Goal: Task Accomplishment & Management: Use online tool/utility

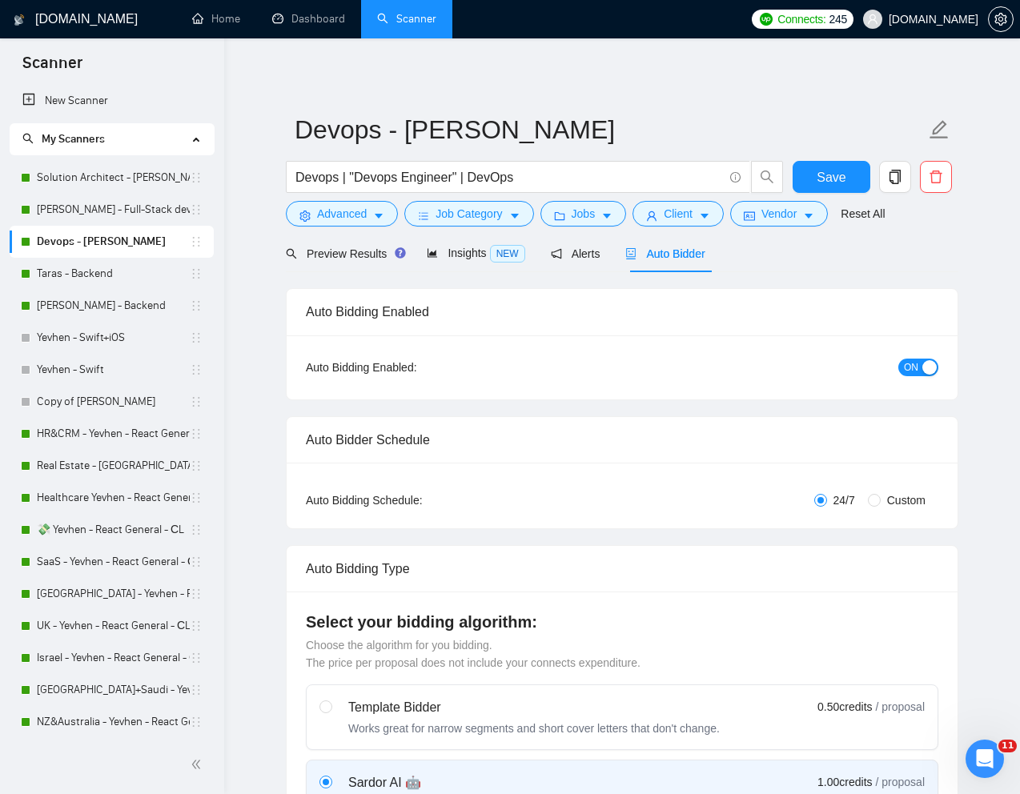
scroll to position [648, 0]
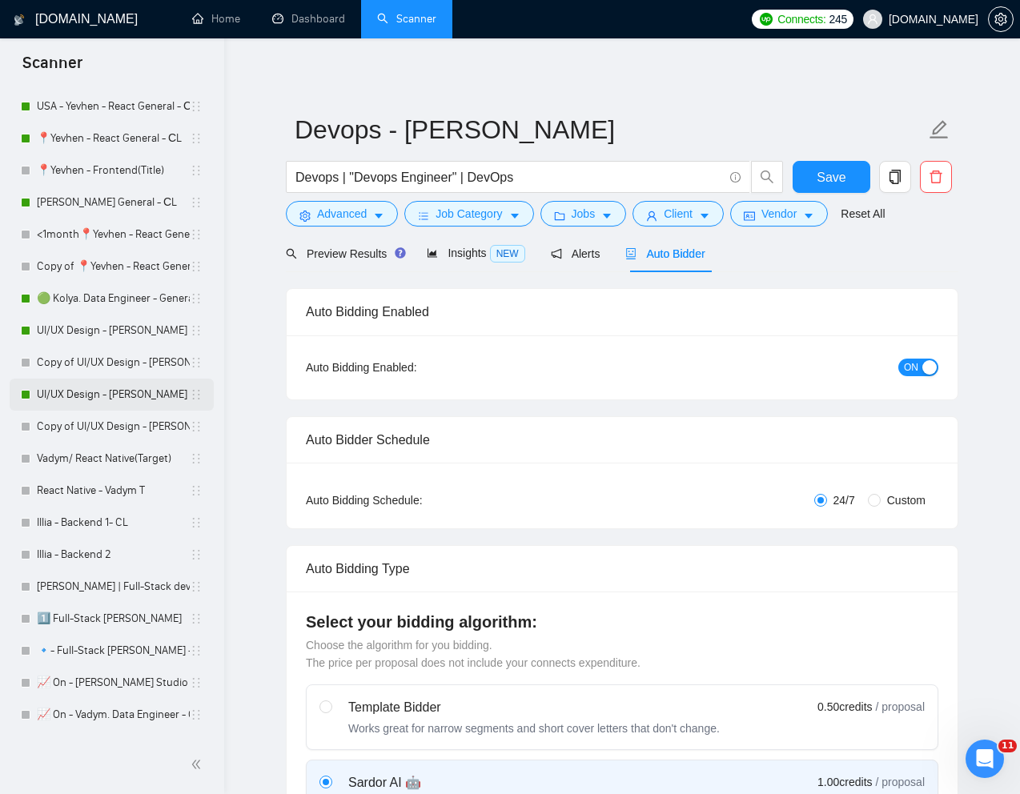
click at [115, 388] on link "UI/UX Design - [PERSON_NAME]" at bounding box center [113, 395] width 153 height 32
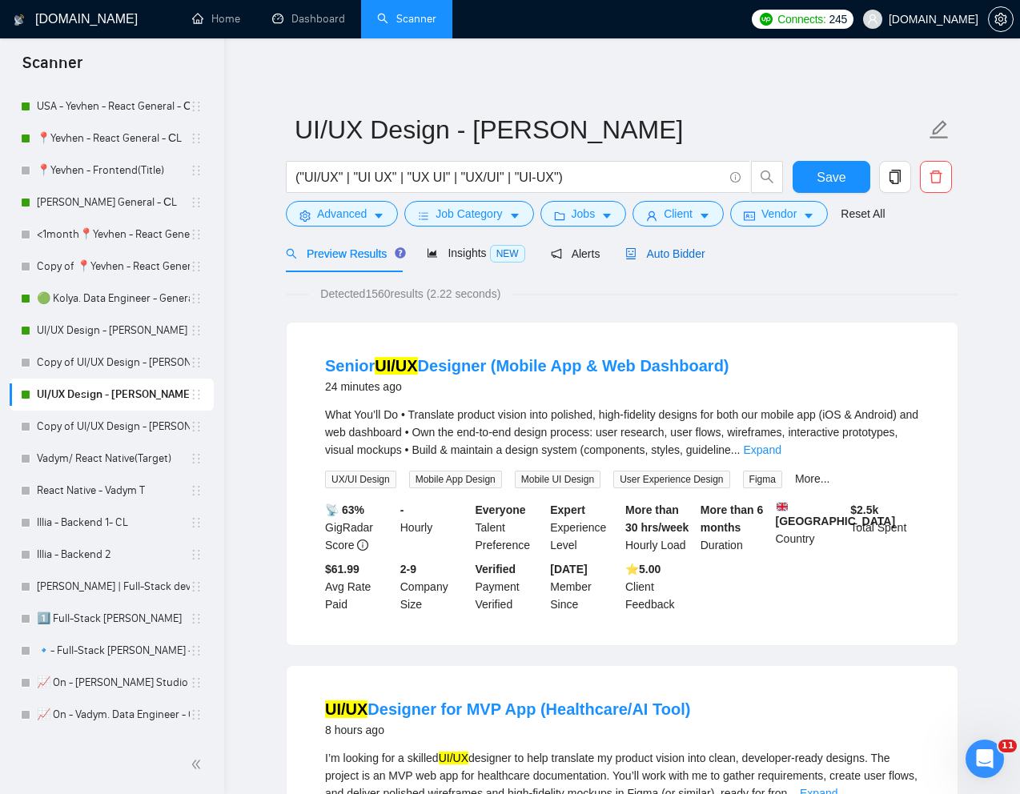
click at [683, 253] on span "Auto Bidder" at bounding box center [664, 253] width 79 height 13
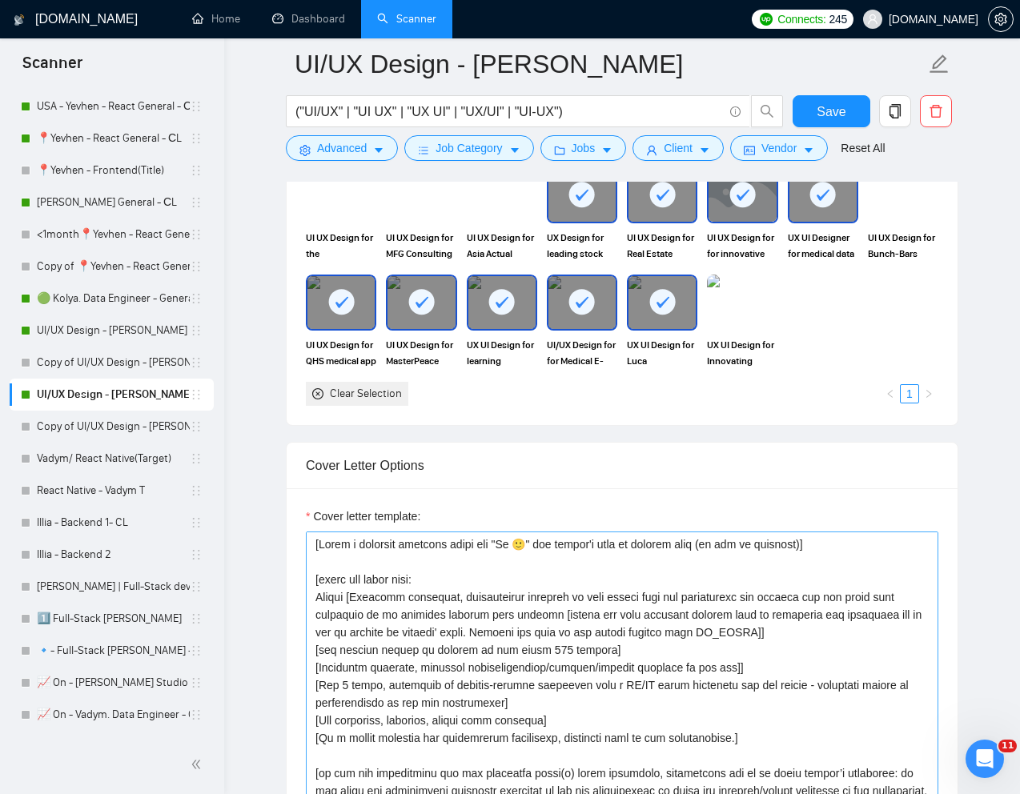
scroll to position [1584, 0]
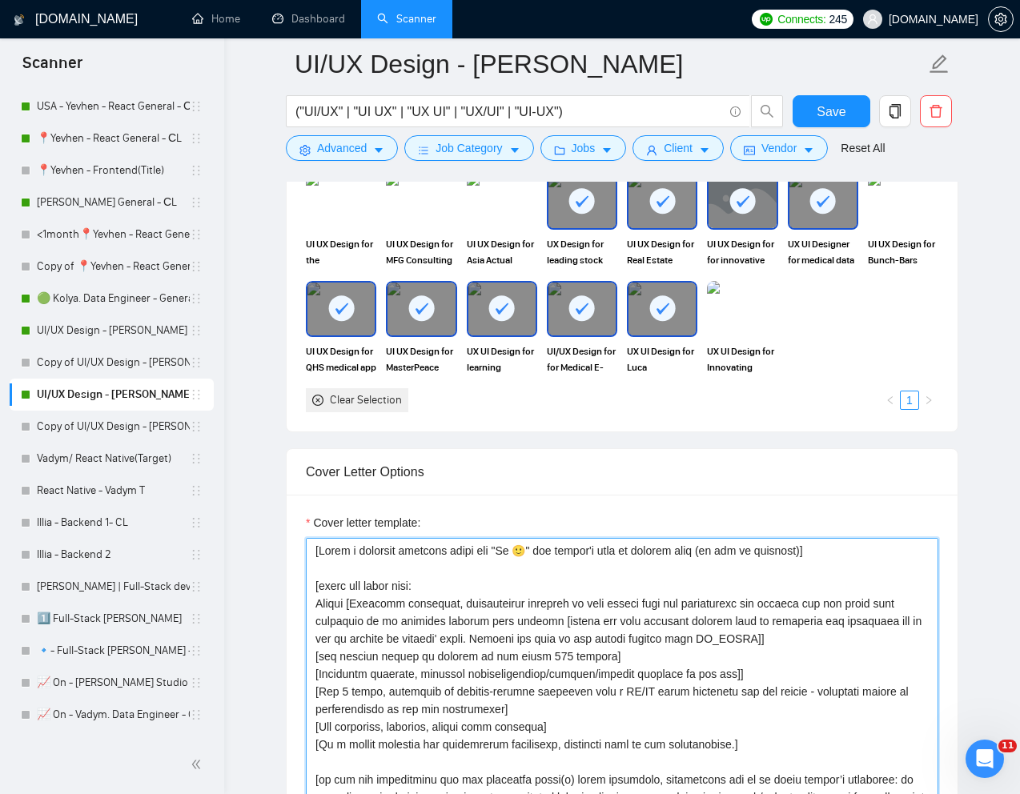
click at [830, 552] on textarea "Cover letter template:" at bounding box center [622, 718] width 632 height 360
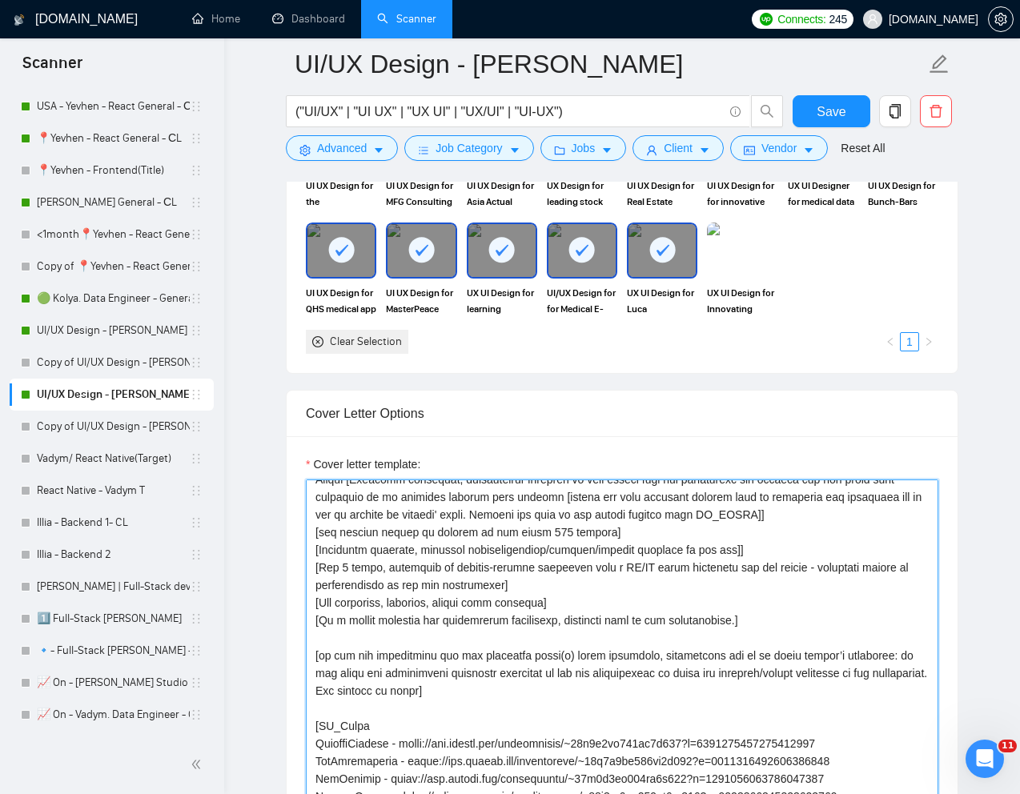
scroll to position [0, 0]
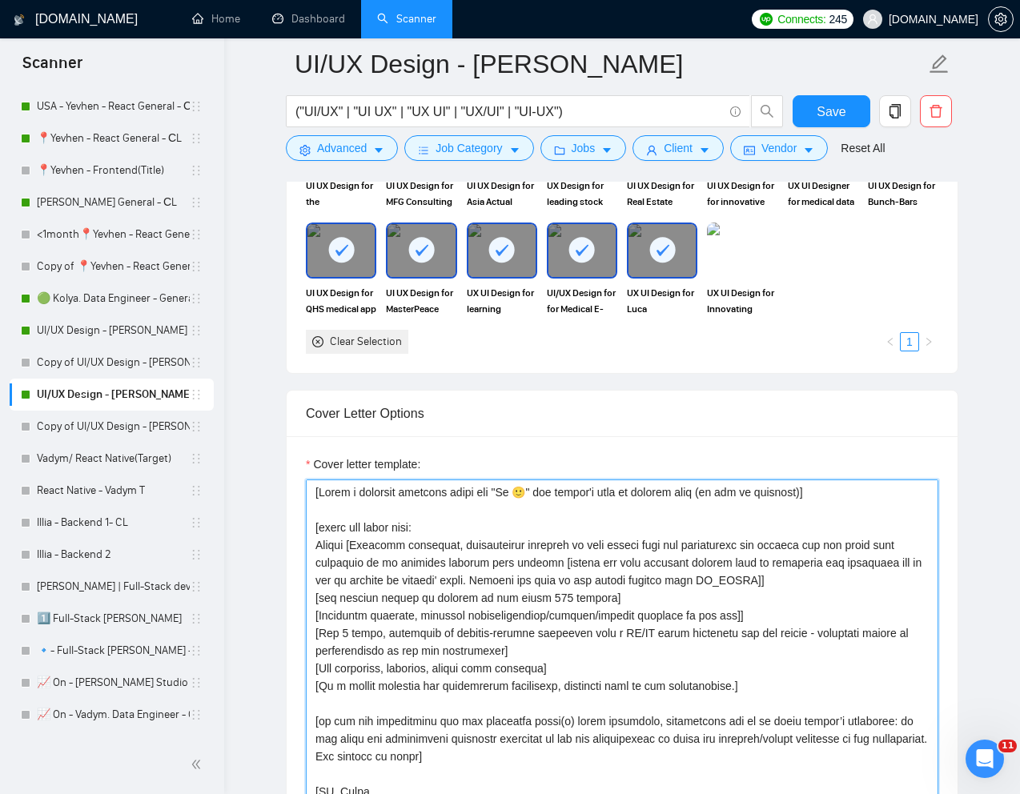
click at [852, 498] on textarea "Cover letter template:" at bounding box center [622, 660] width 632 height 360
type textarea "[Lorem i dolorsit ametcons adipi eli "Se 🙂" doe tempor'i utla et dolorem aliq (…"
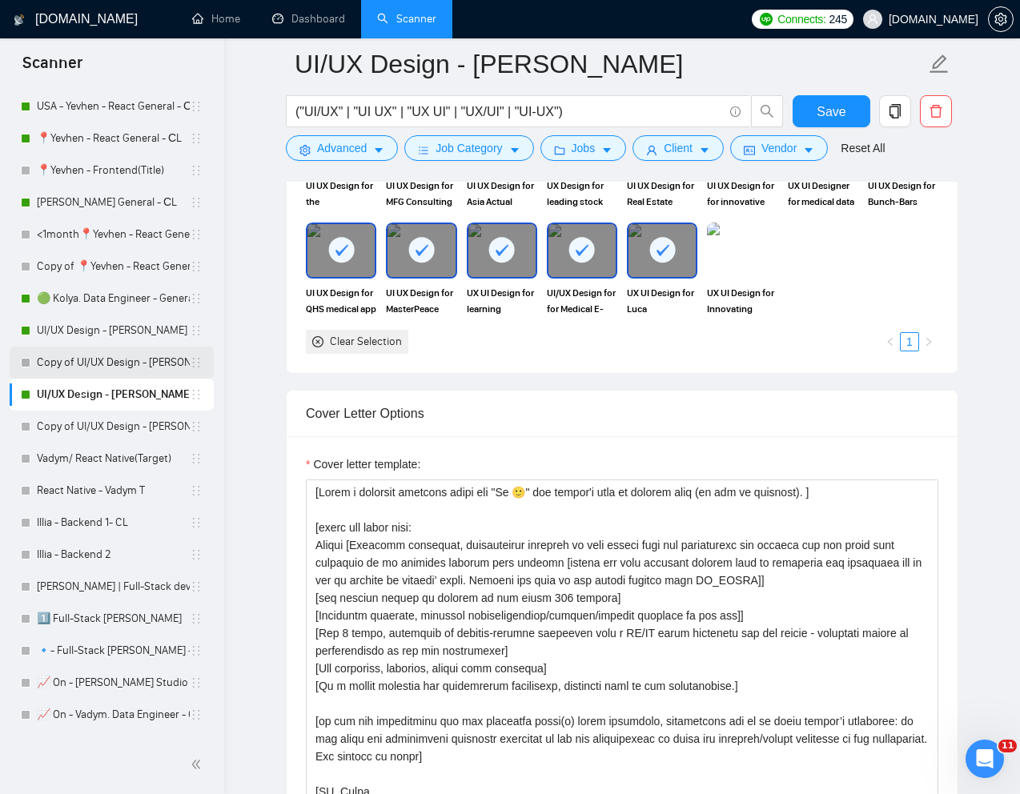
click at [91, 358] on link "Copy of UI/UX Design - [PERSON_NAME]" at bounding box center [113, 363] width 153 height 32
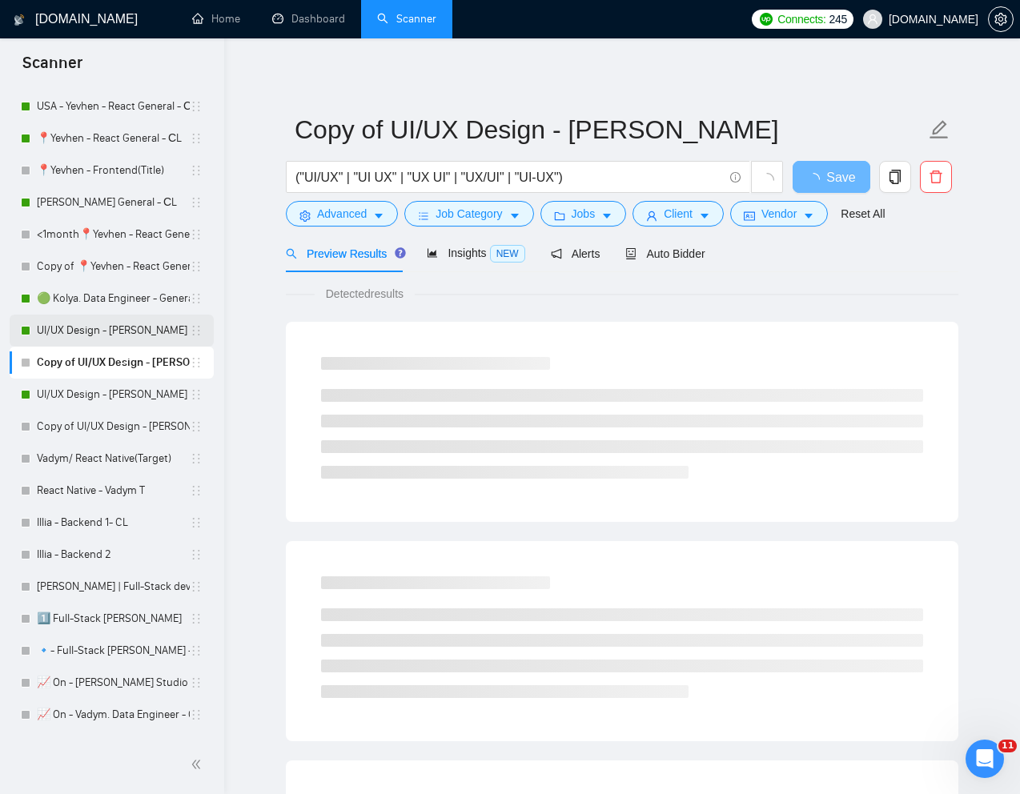
click at [102, 330] on link "UI/UX Design - [PERSON_NAME]" at bounding box center [113, 331] width 153 height 32
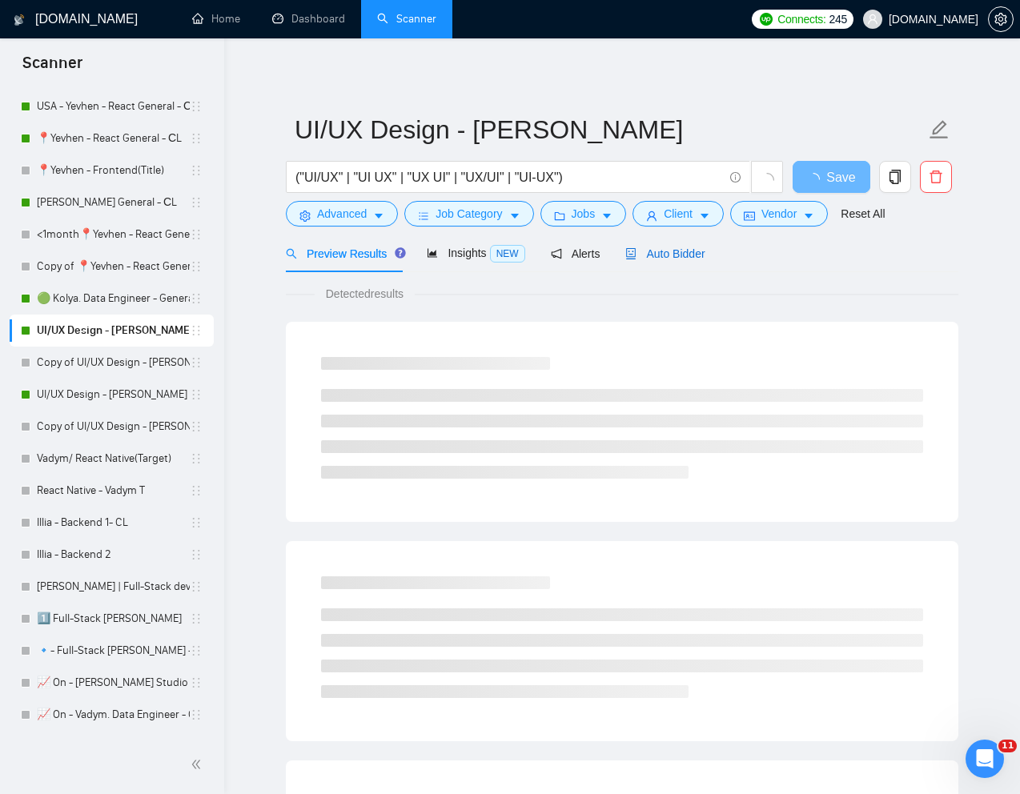
click at [676, 261] on div "Auto Bidder" at bounding box center [664, 254] width 79 height 18
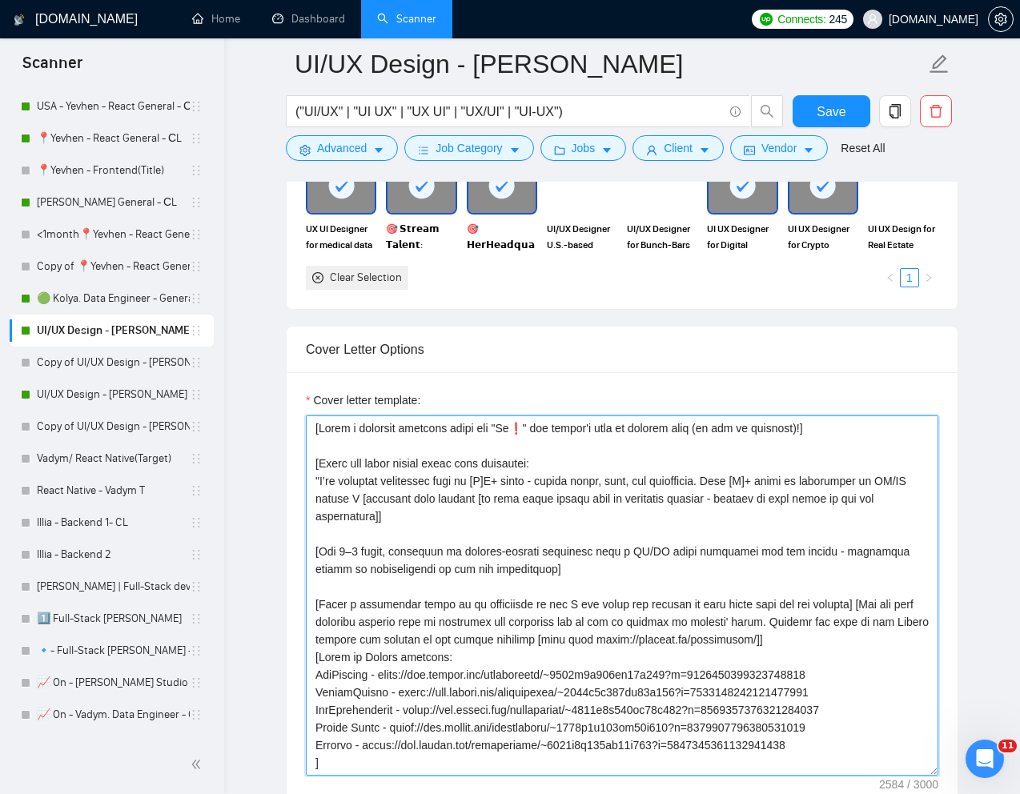
click at [535, 428] on textarea "Cover letter template:" at bounding box center [622, 595] width 632 height 360
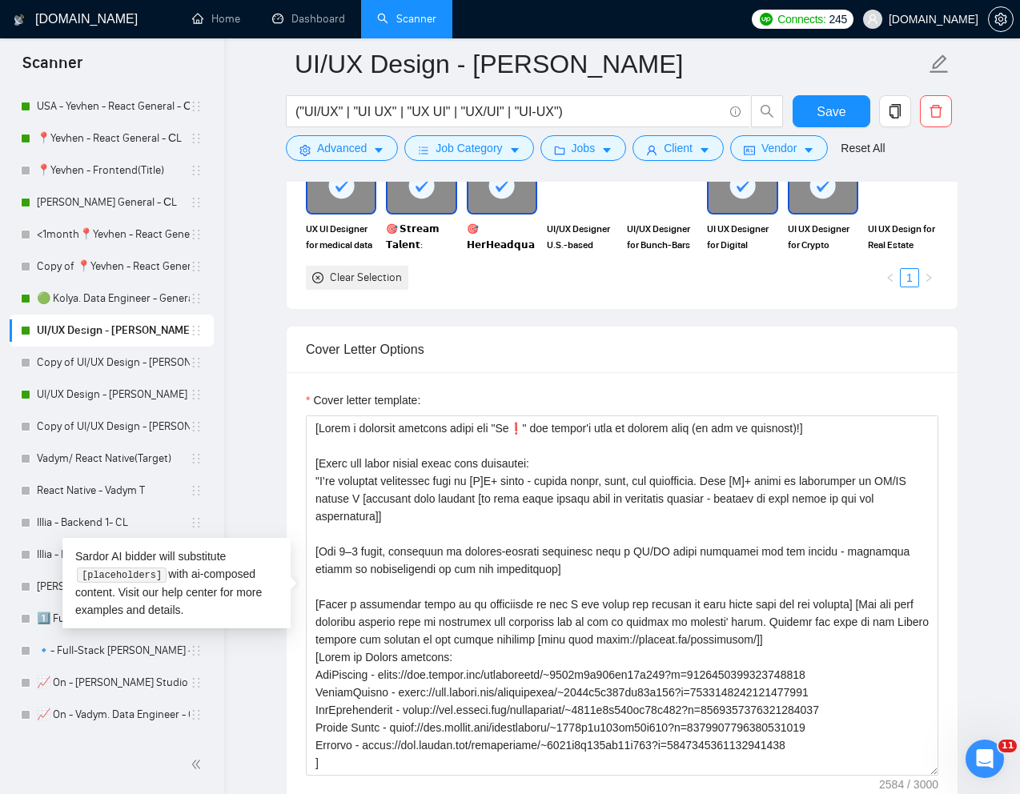
click at [963, 582] on main "UI/UX Design - [PERSON_NAME] ("UI/UX" | "UI UX" | "UX UI" | "UX/UI" | "UI-UX") …" at bounding box center [622, 722] width 745 height 4567
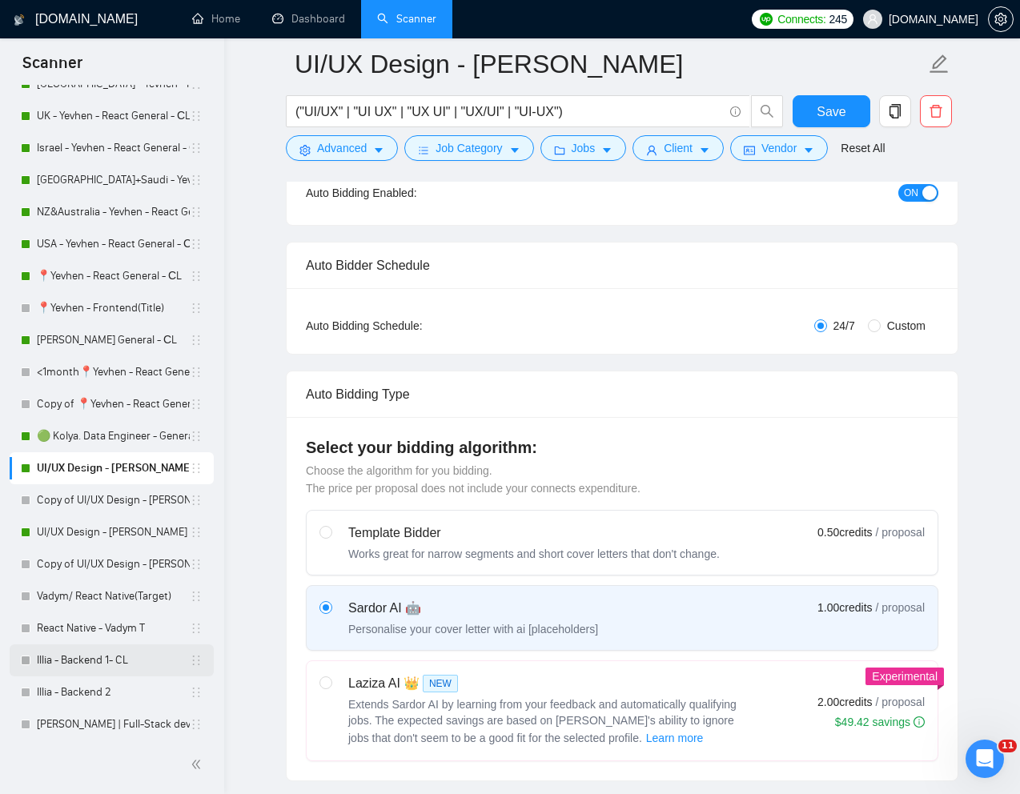
scroll to position [492, 0]
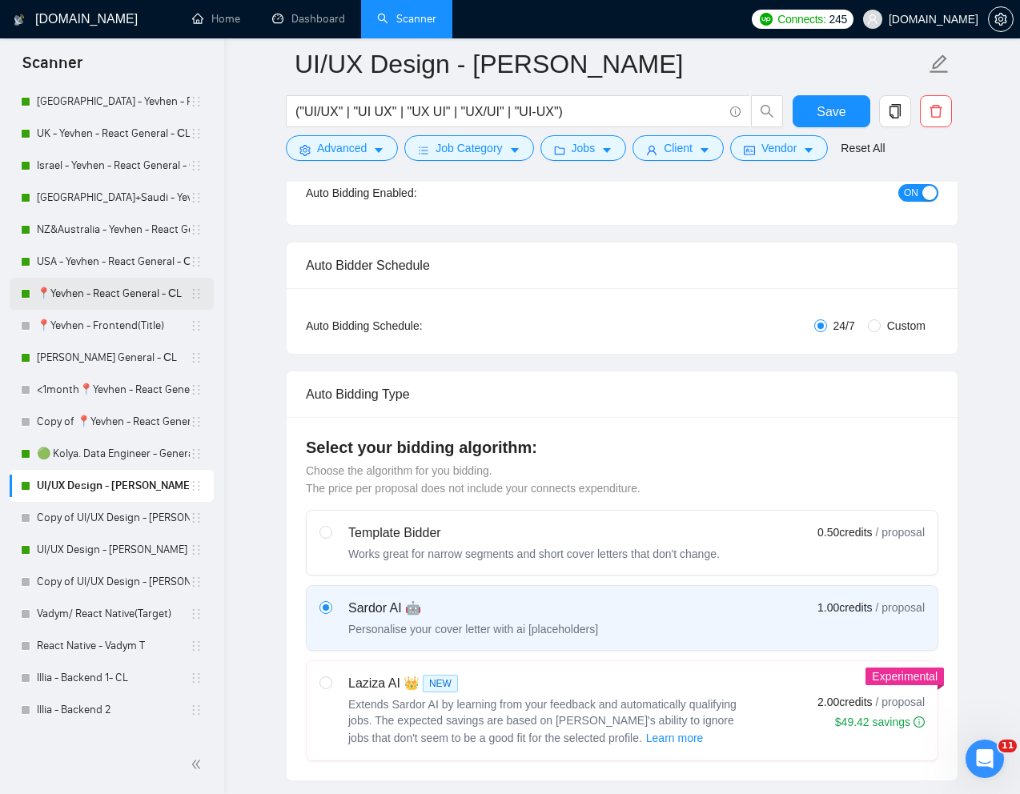
click at [86, 289] on link "📍Yevhen - React General - СL" at bounding box center [113, 294] width 153 height 32
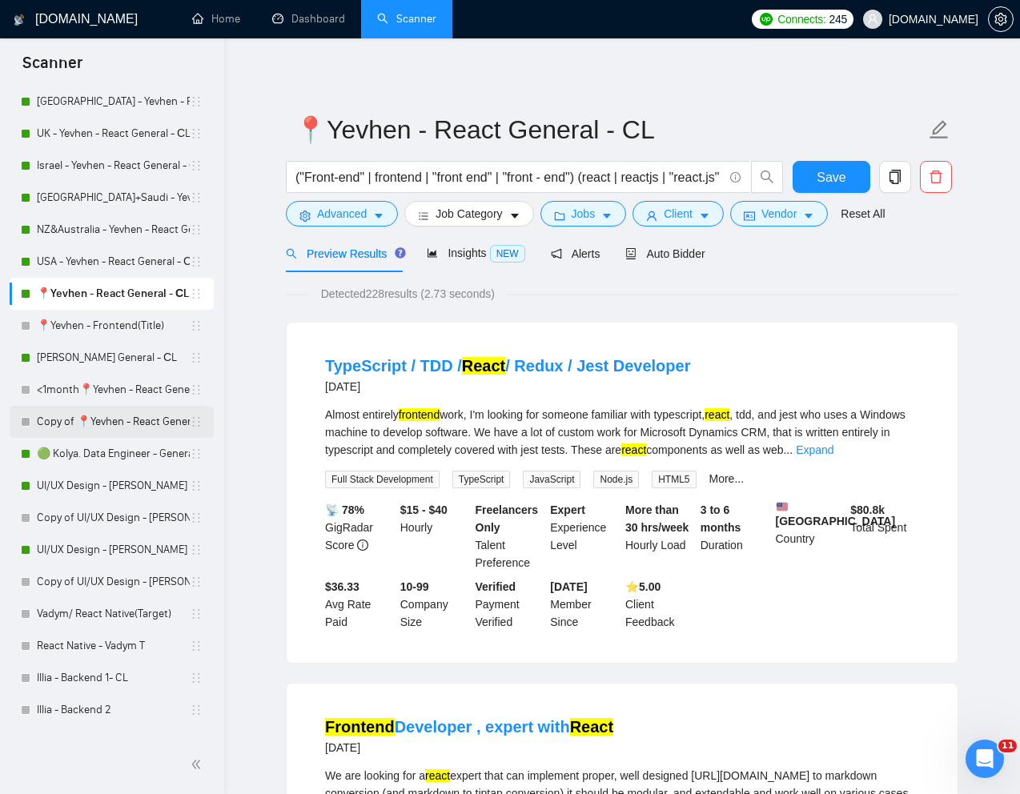
click at [70, 418] on link "Copy of 📍Yevhen - React General - СL" at bounding box center [113, 422] width 153 height 32
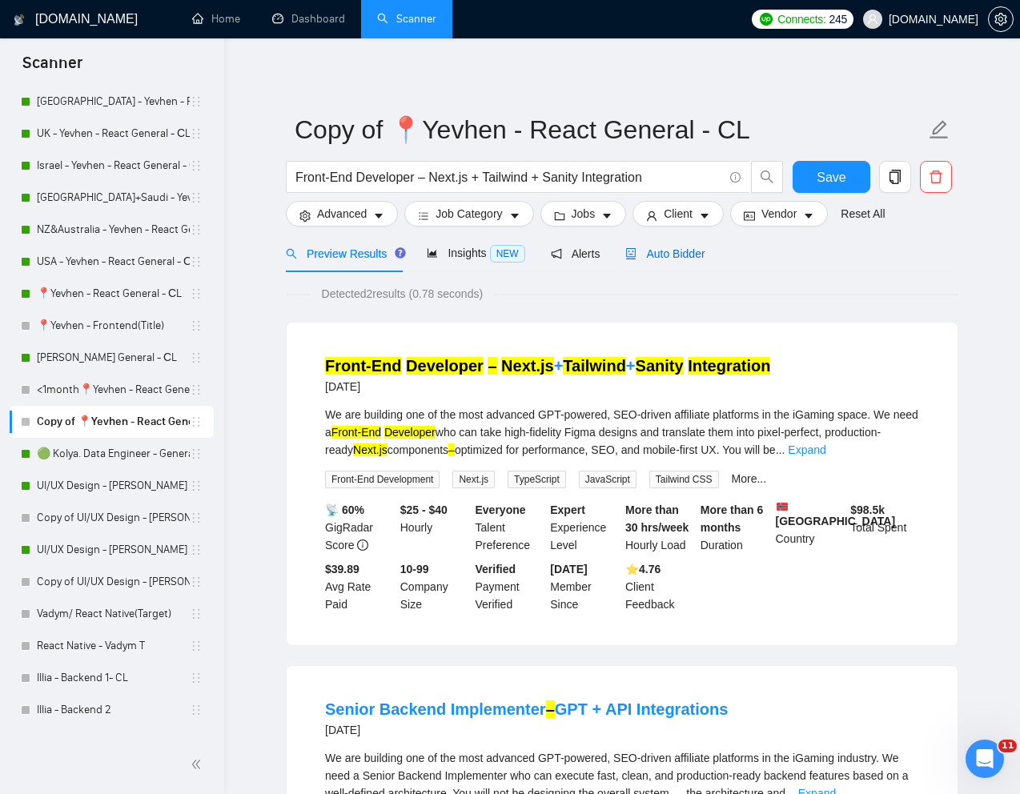
click at [653, 250] on span "Auto Bidder" at bounding box center [664, 253] width 79 height 13
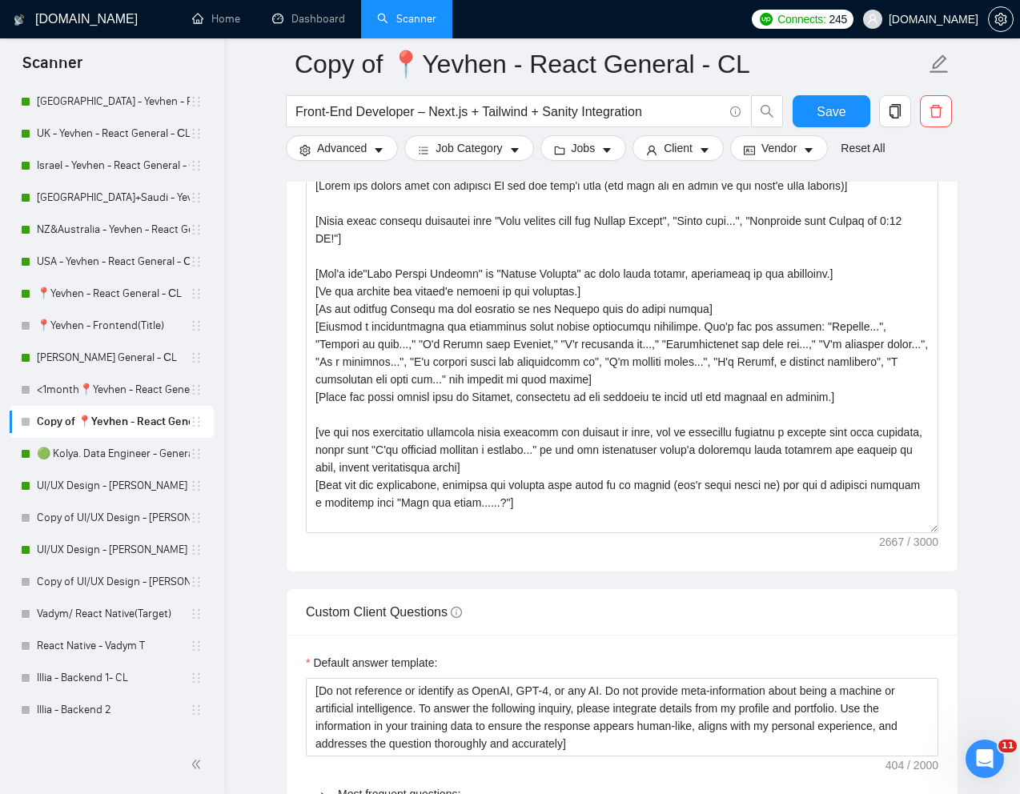
scroll to position [1935, 0]
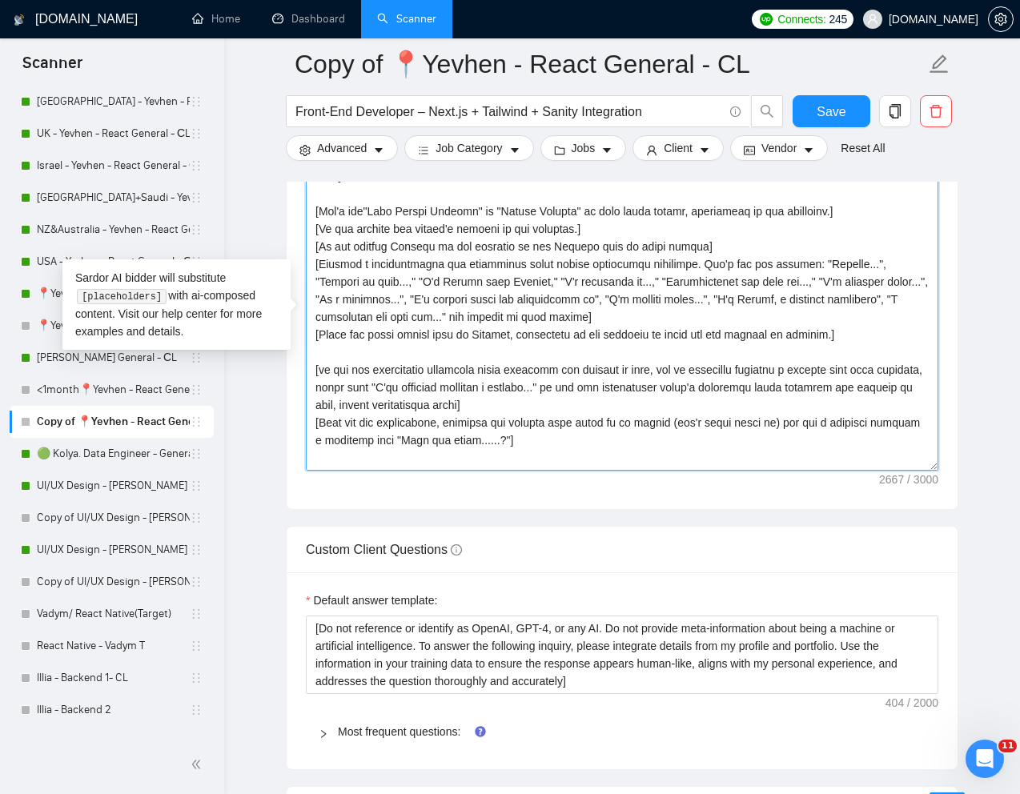
click at [590, 455] on textarea "Cover letter template:" at bounding box center [622, 290] width 632 height 360
paste textarea "When writing, I use a vibe similar to the tone and structure of the job descrip…"
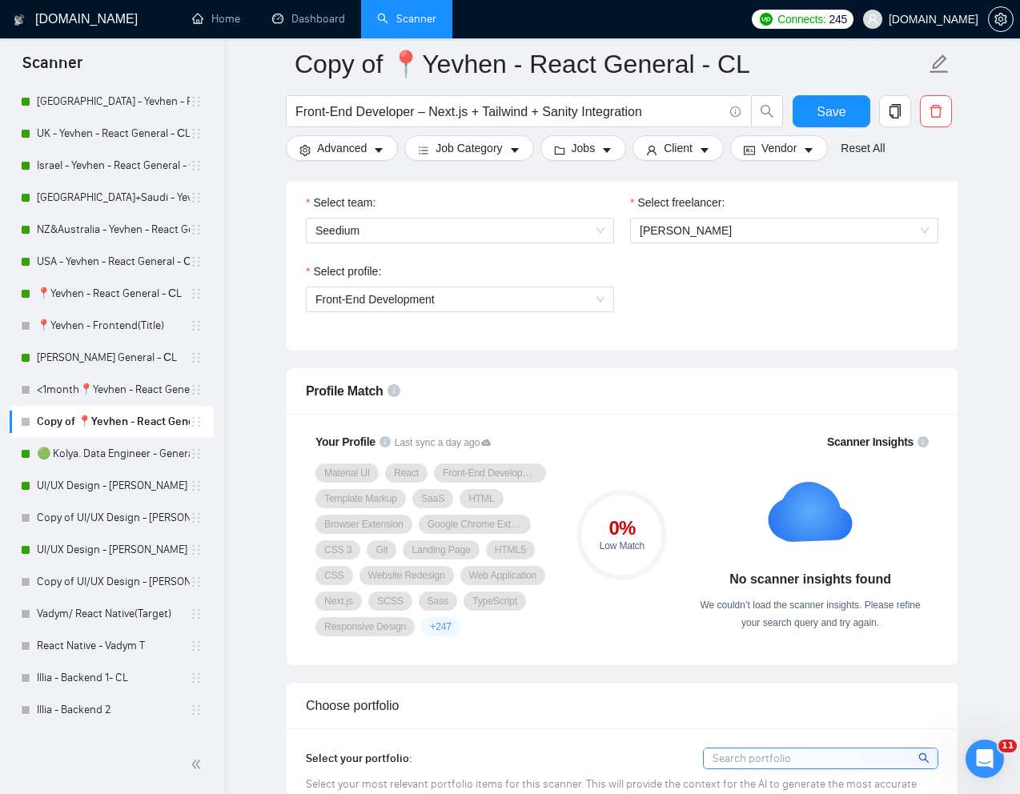
scroll to position [849, 0]
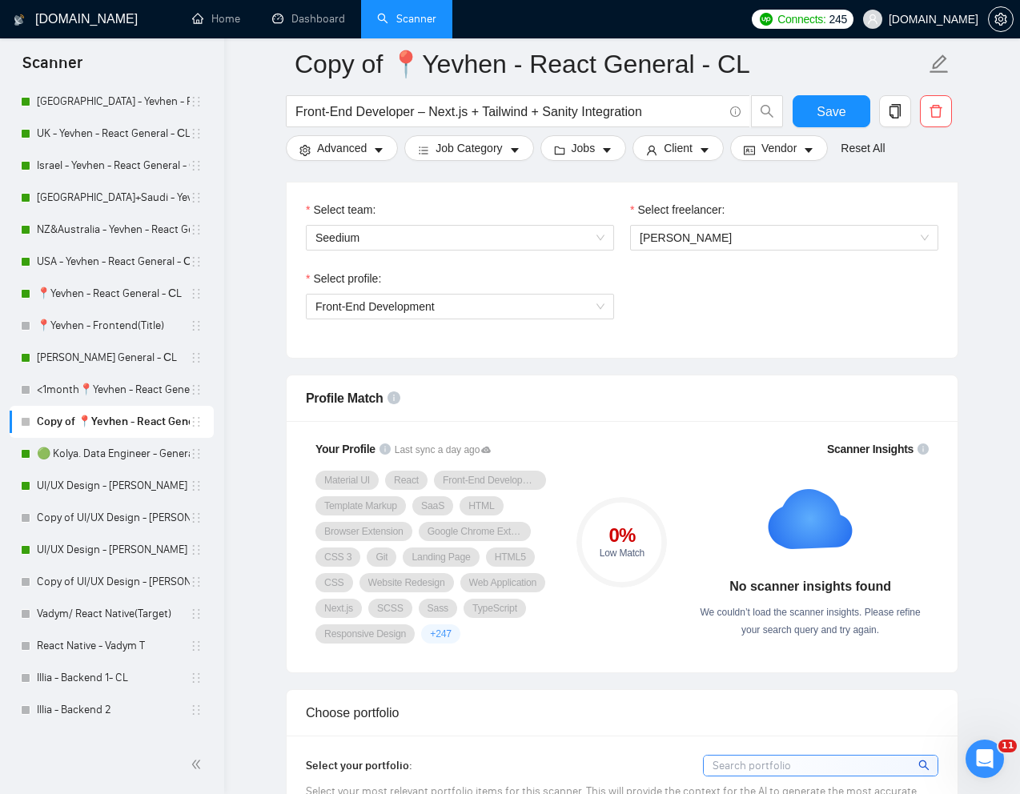
type textarea "[Start the letter with the greeting Hi and the lead's name (the name can be fou…"
click at [411, 110] on input "Front-End Developer – Next.js + Tailwind + Sanity Integration" at bounding box center [508, 112] width 427 height 20
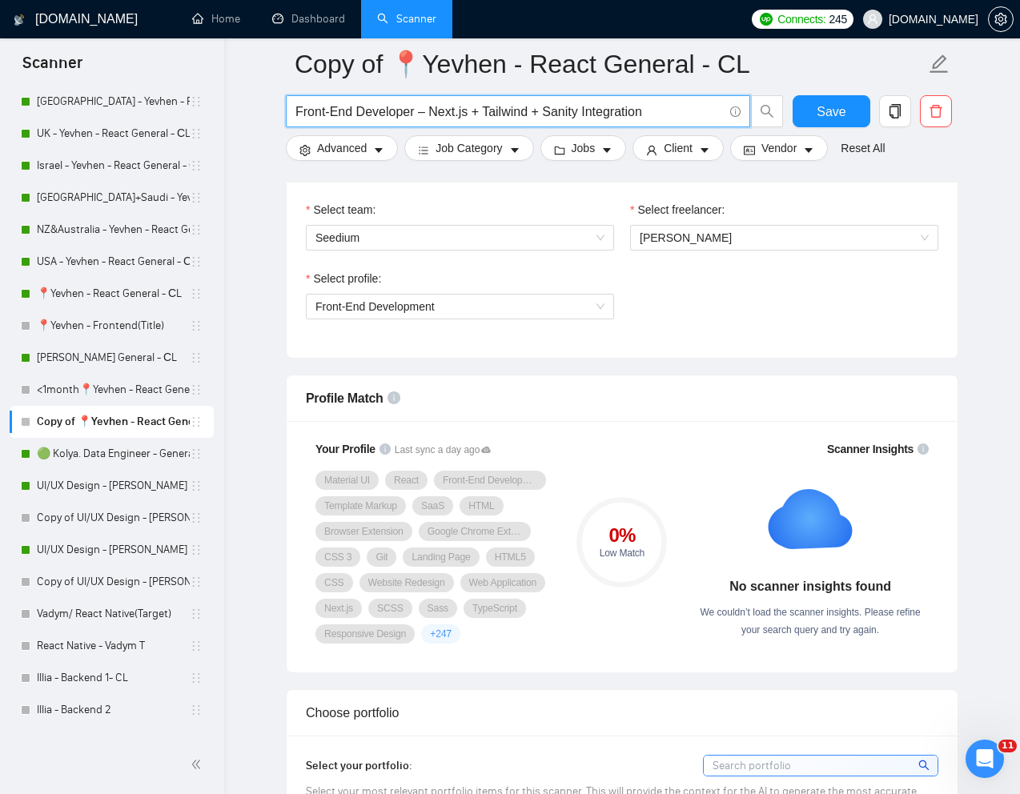
click at [411, 110] on input "Front-End Developer – Next.js + Tailwind + Sanity Integration" at bounding box center [508, 112] width 427 height 20
paste input "React beveloper to build admin panel pages"
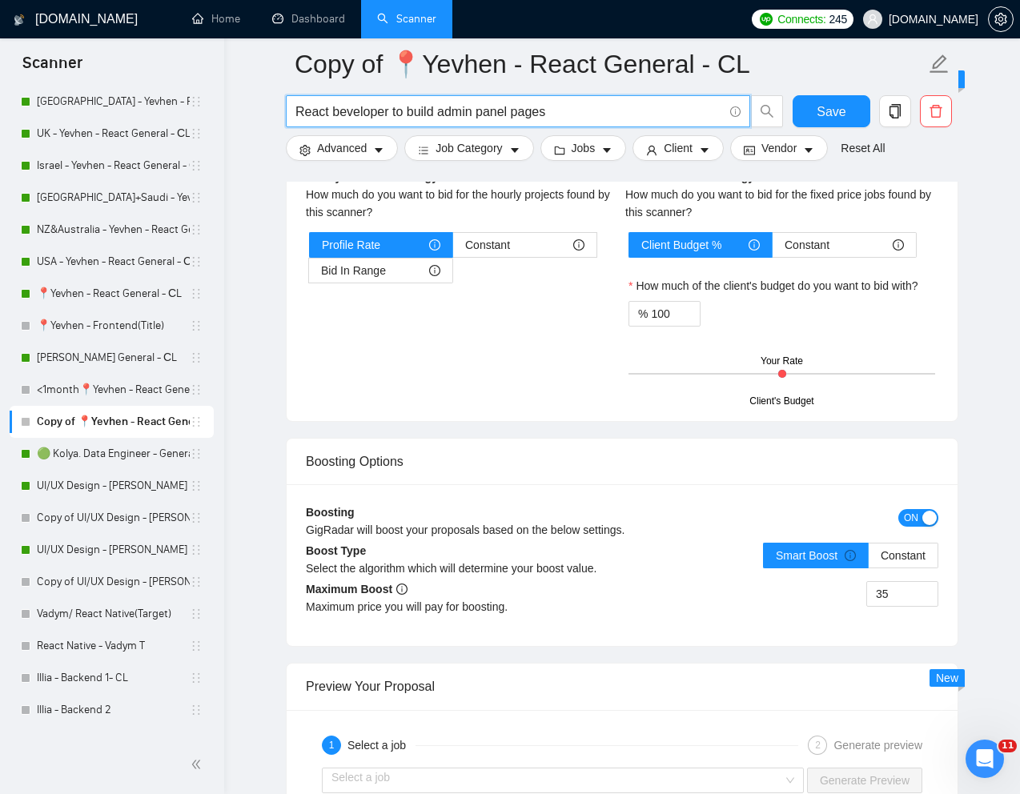
scroll to position [3003, 0]
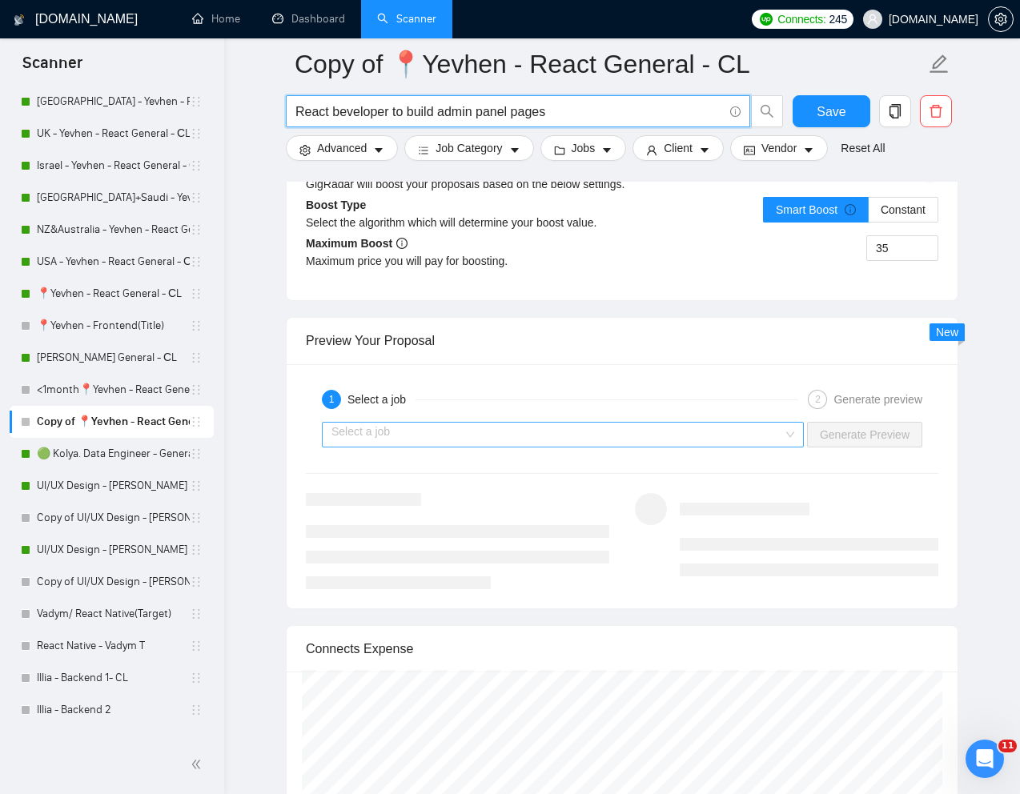
type input "React beveloper to build admin panel pages"
click at [456, 447] on input "search" at bounding box center [557, 435] width 452 height 24
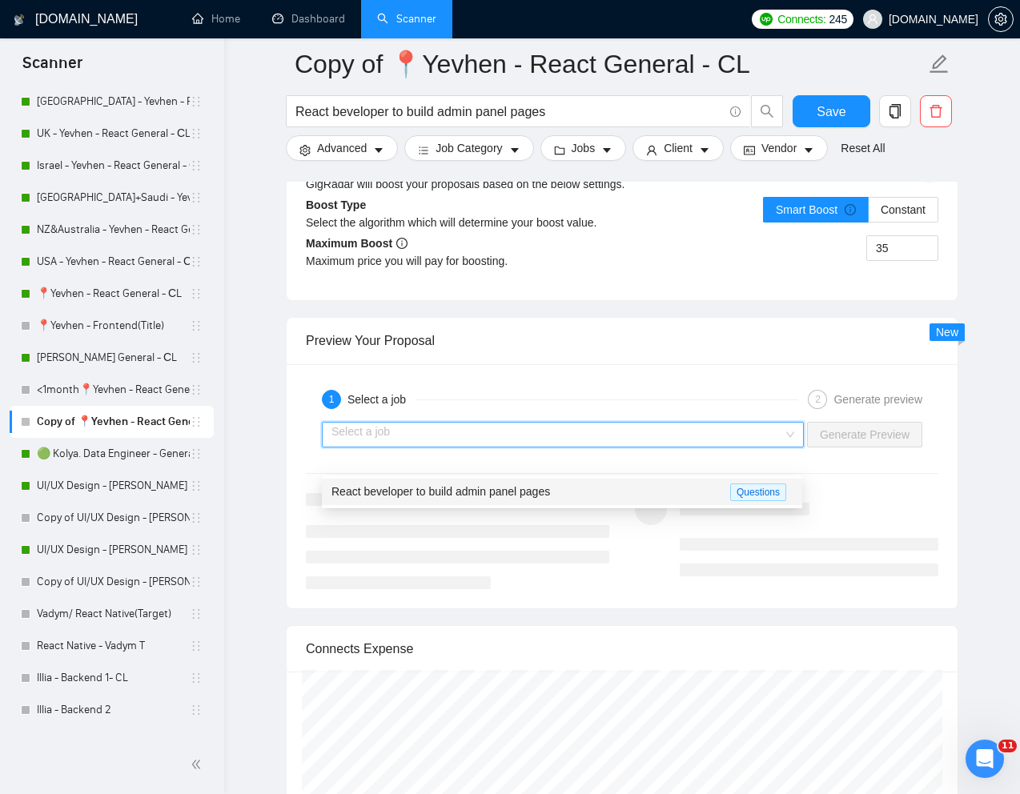
click at [573, 411] on div "1 Select a job 2 Generate preview" at bounding box center [622, 399] width 632 height 32
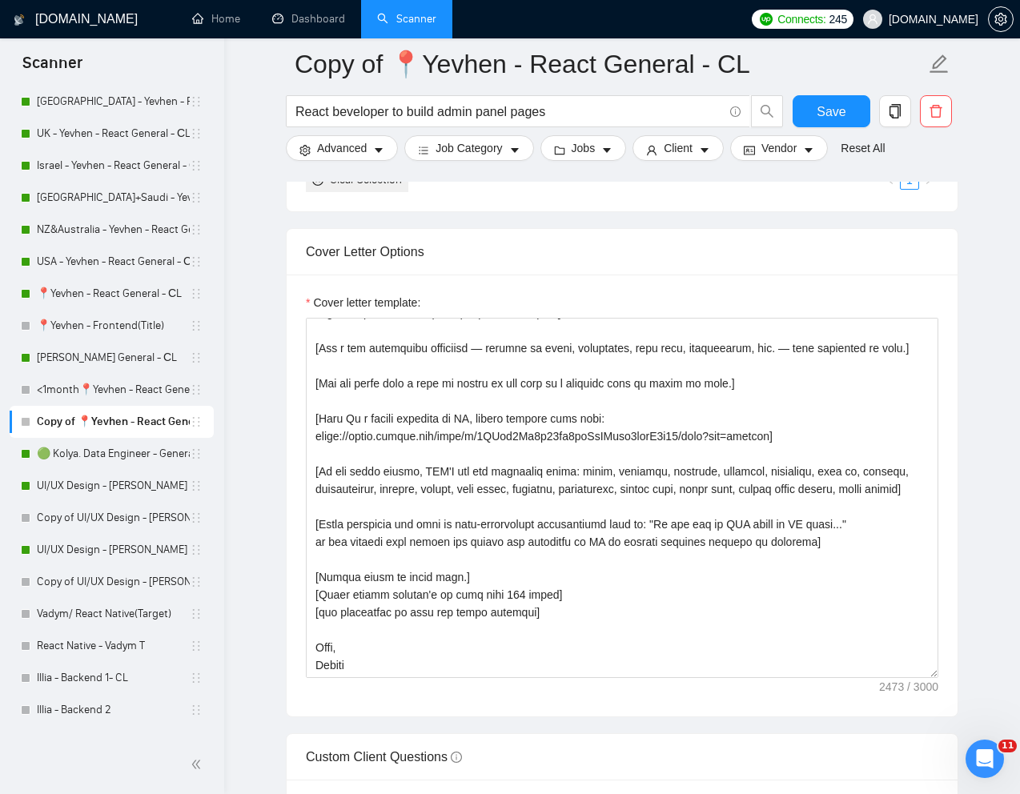
scroll to position [1698, 0]
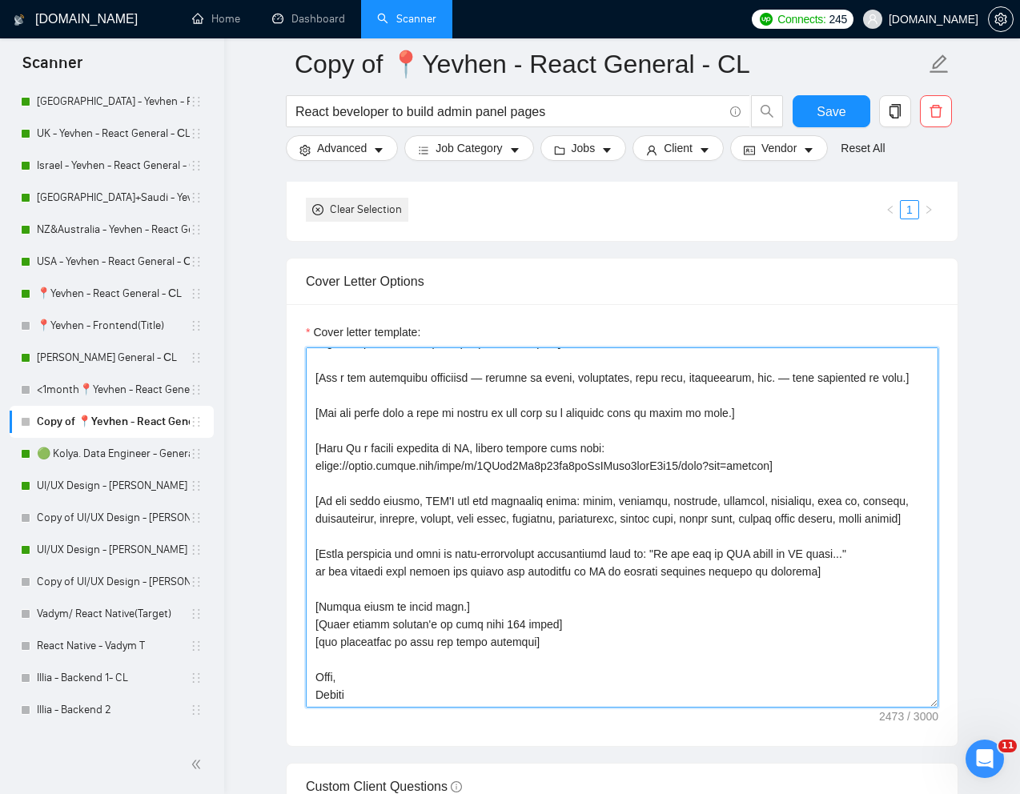
click at [460, 574] on textarea "Cover letter template:" at bounding box center [622, 527] width 632 height 360
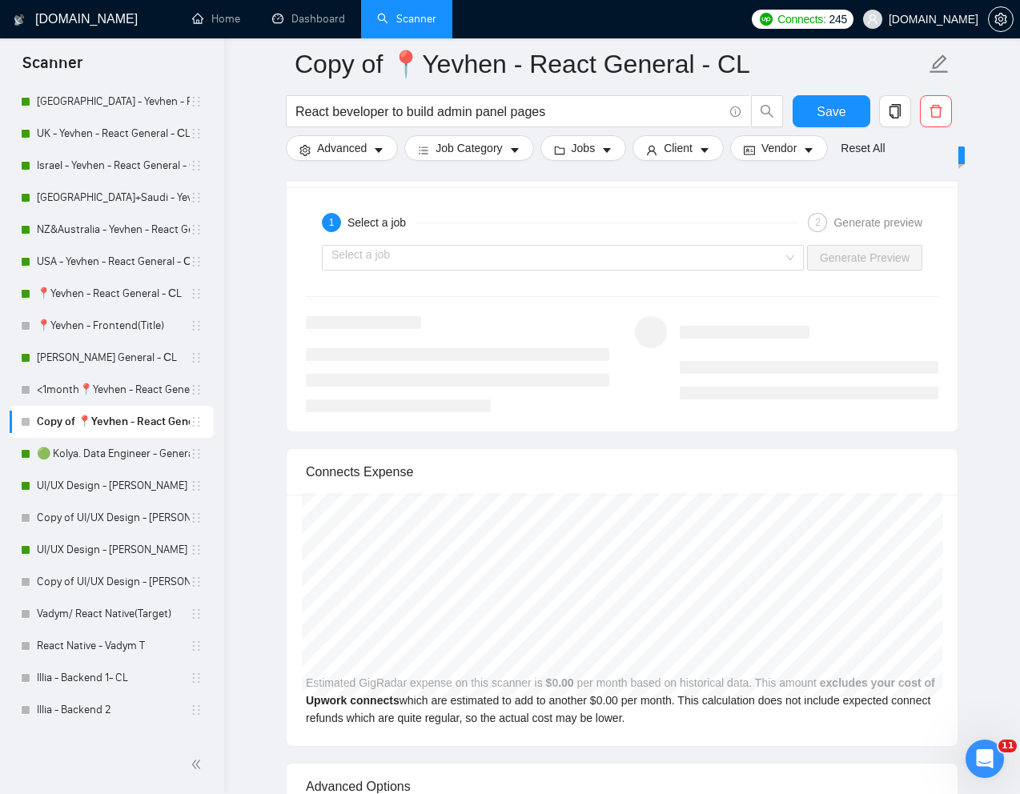
scroll to position [3117, 0]
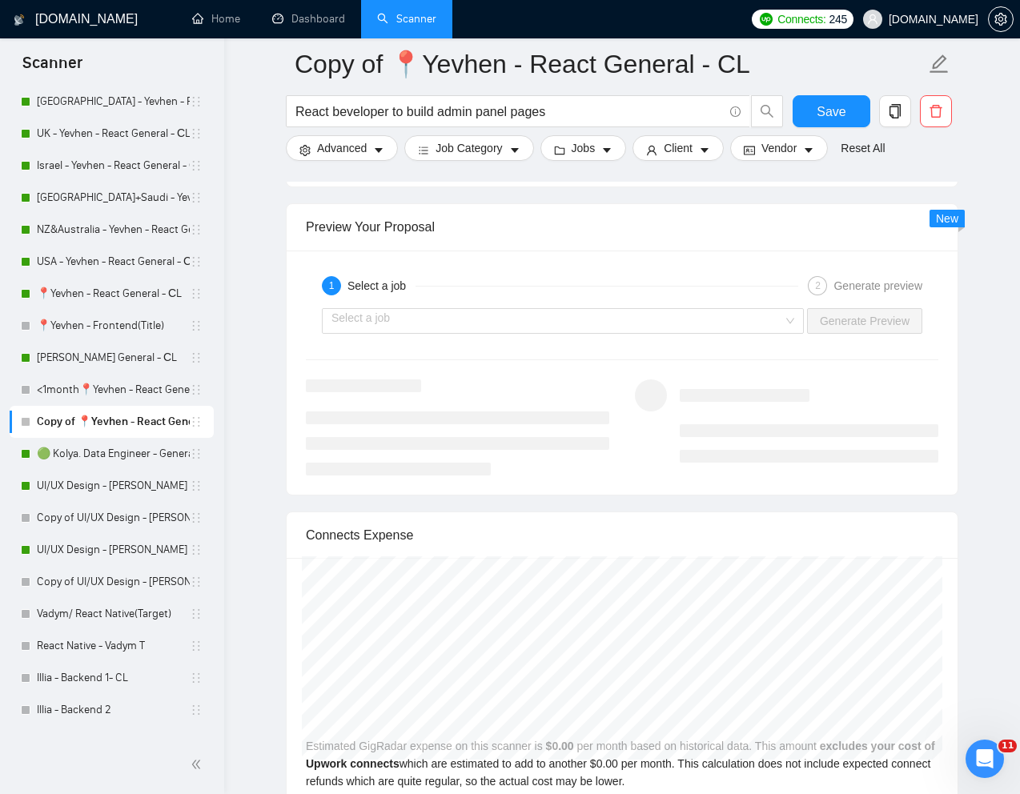
click at [535, 340] on div "Select a job Generate Preview" at bounding box center [622, 321] width 636 height 38
click at [498, 333] on input "search" at bounding box center [557, 321] width 452 height 24
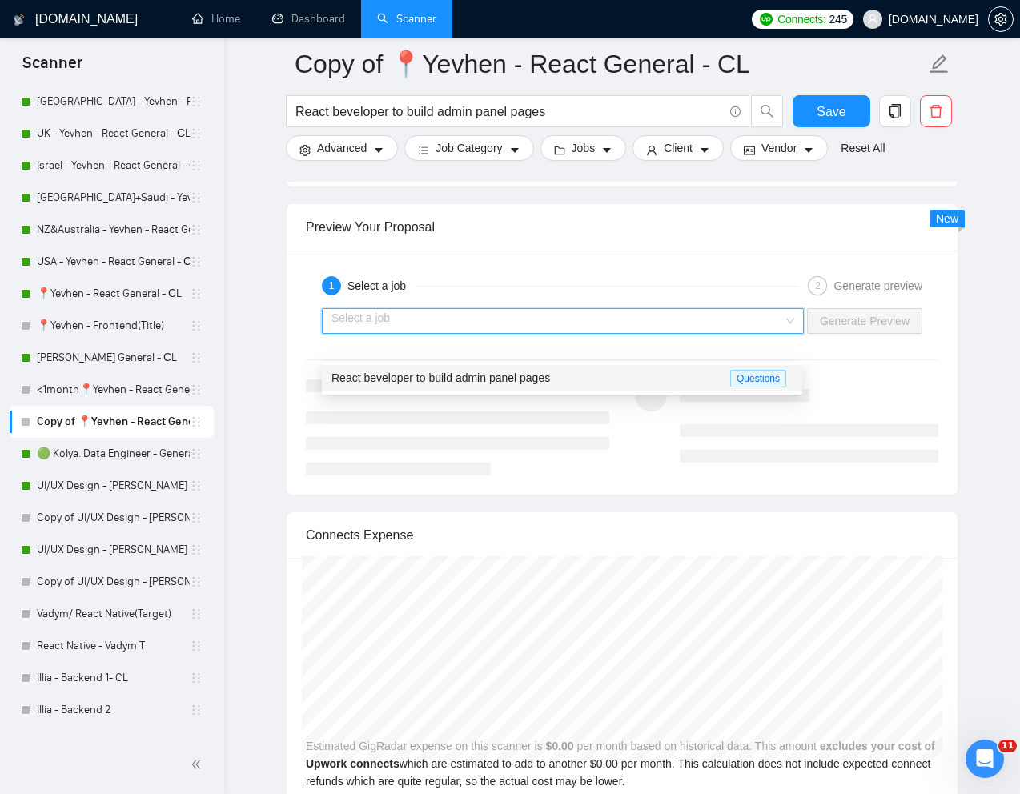
click at [417, 372] on span "React beveloper to build admin panel pages" at bounding box center [440, 377] width 219 height 13
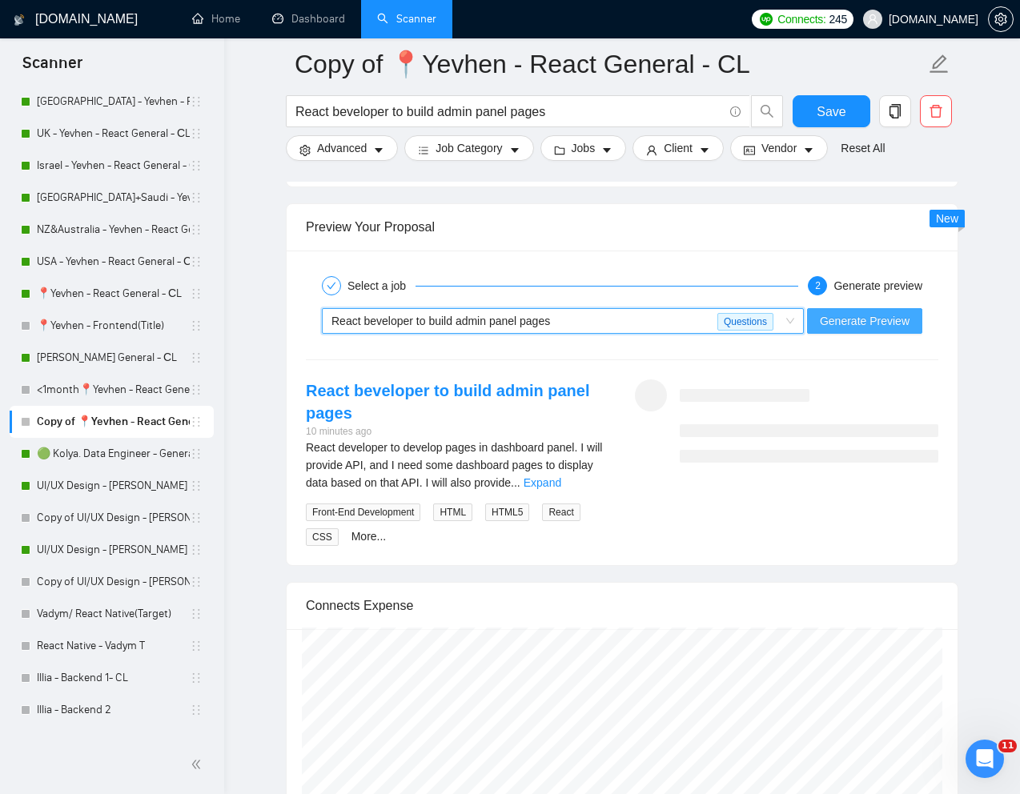
click at [867, 330] on span "Generate Preview" at bounding box center [865, 321] width 90 height 18
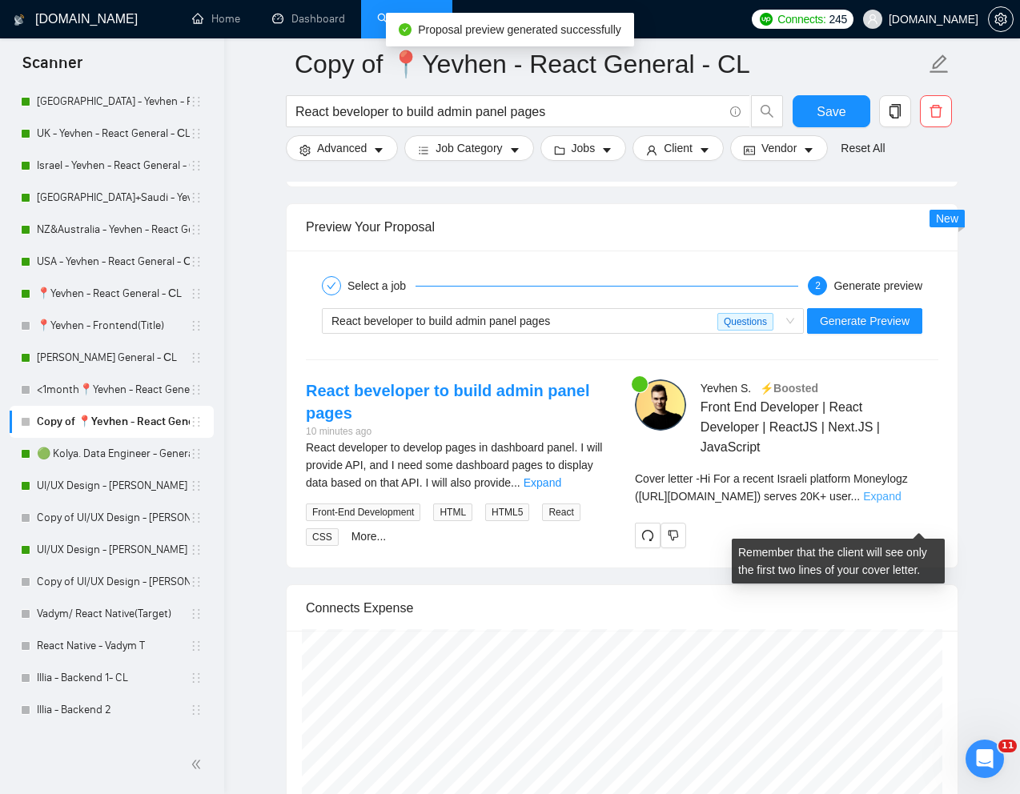
click at [901, 503] on link "Expand" at bounding box center [882, 496] width 38 height 13
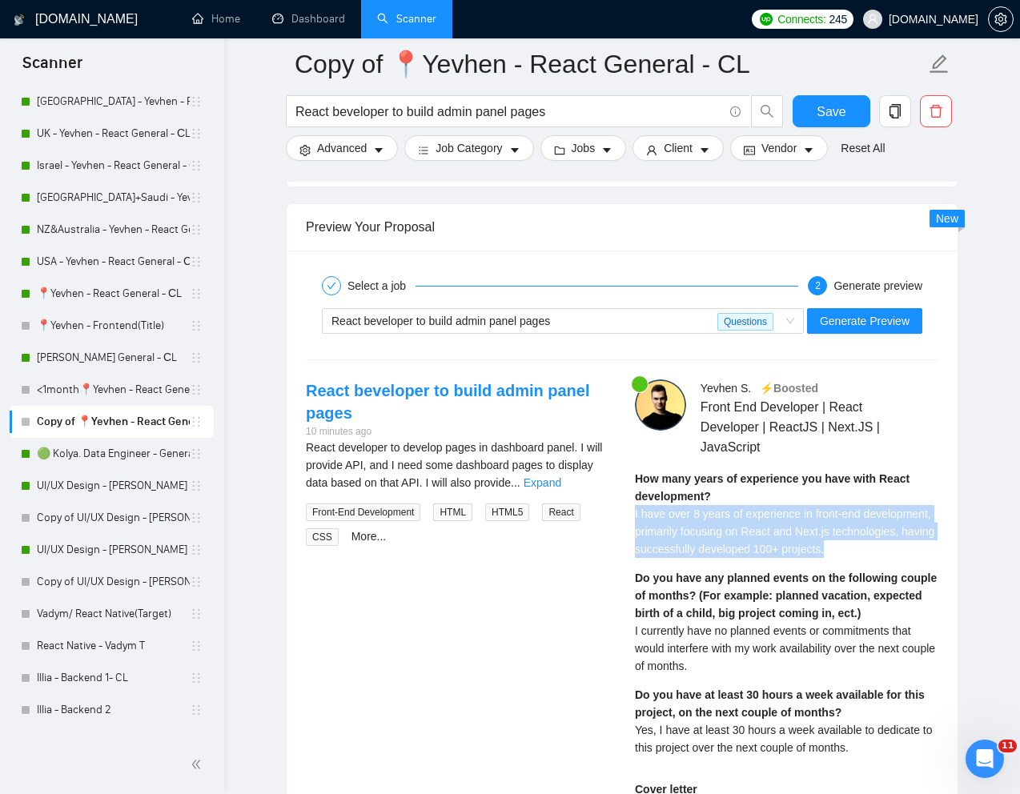
drag, startPoint x: 631, startPoint y: 537, endPoint x: 684, endPoint y: 597, distance: 80.0
copy span "I have over 8 years of experience in front-end development, primarily focusing …"
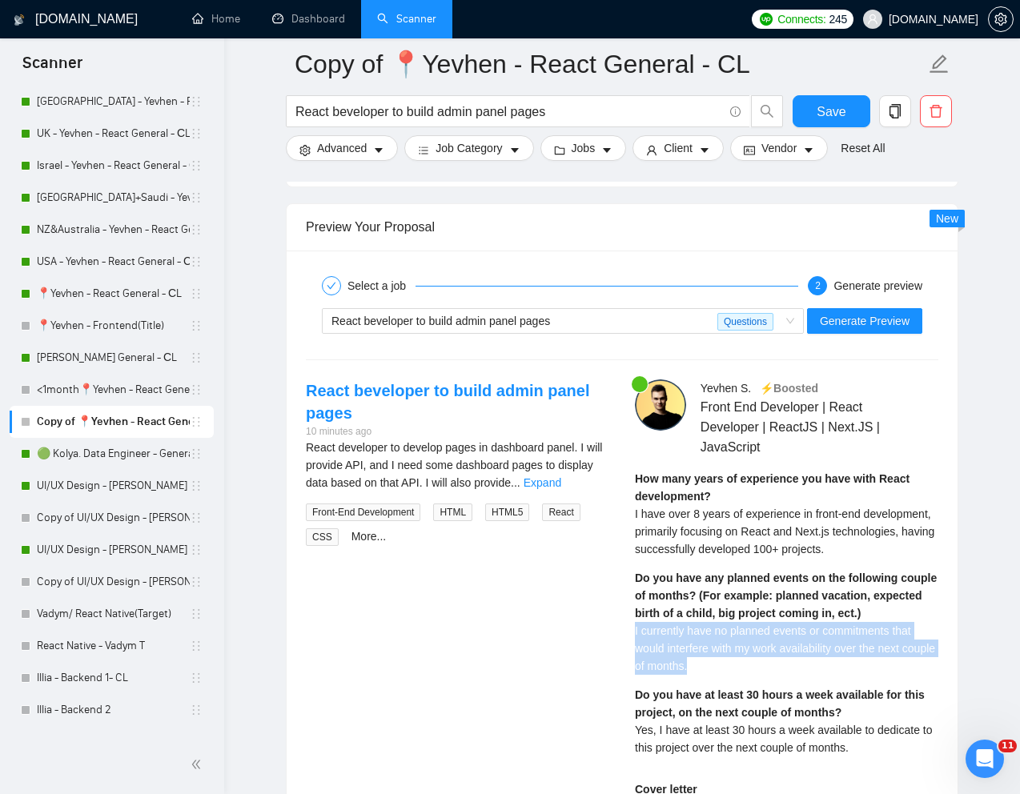
drag, startPoint x: 738, startPoint y: 713, endPoint x: 633, endPoint y: 682, distance: 109.4
copy span "I currently have no planned events or commitments that would interfere with my …"
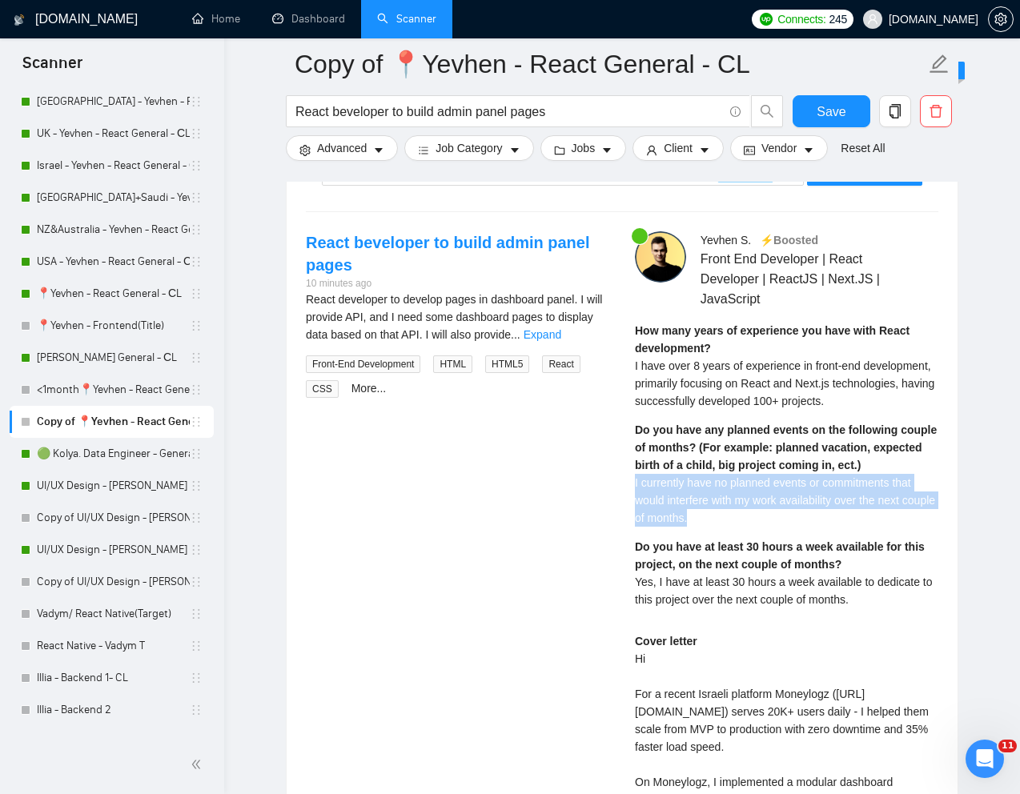
scroll to position [3265, 0]
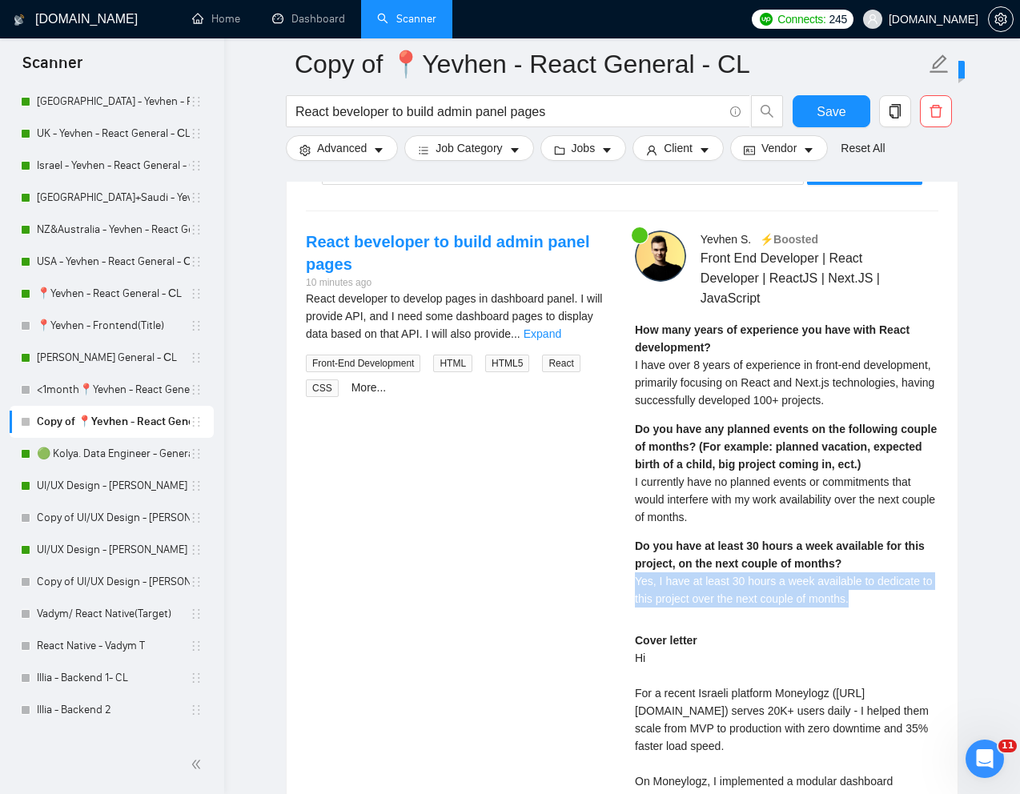
drag, startPoint x: 632, startPoint y: 628, endPoint x: 883, endPoint y: 641, distance: 250.9
click at [883, 641] on div "[PERSON_NAME] ⚡️Boosted Front End Developer | React Developer | ReactJS | Next.…" at bounding box center [786, 691] width 329 height 920
copy span "Yes, I have at least 30 hours a week available to dedicate to this project over…"
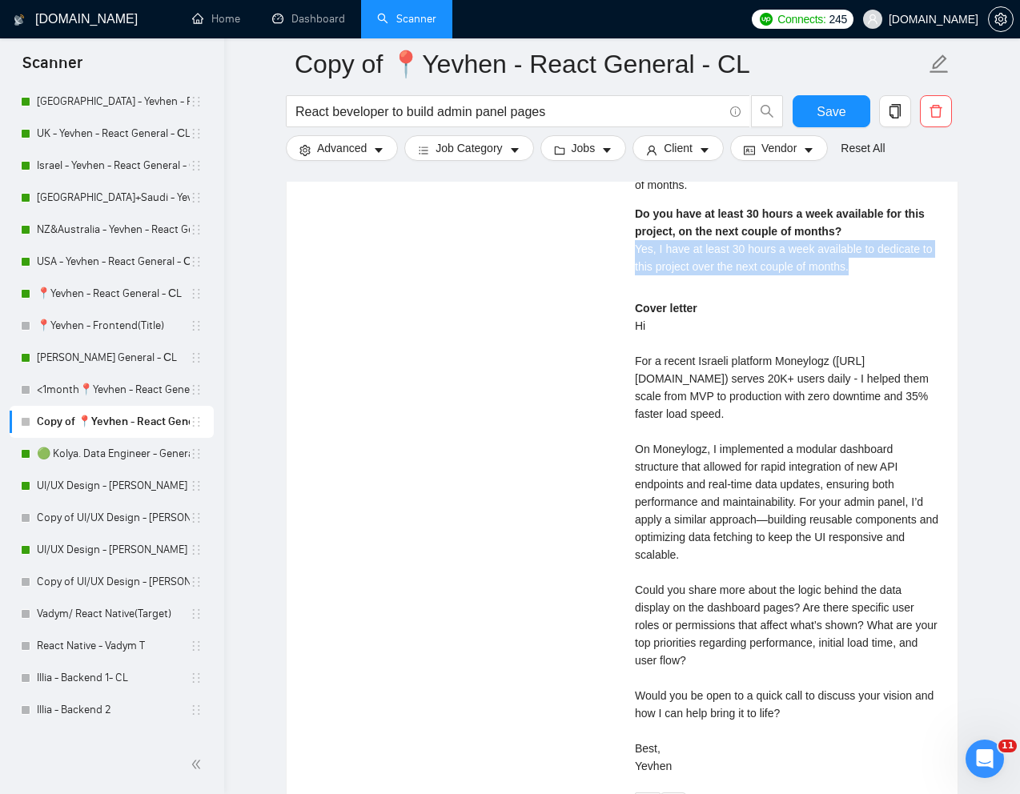
scroll to position [3604, 0]
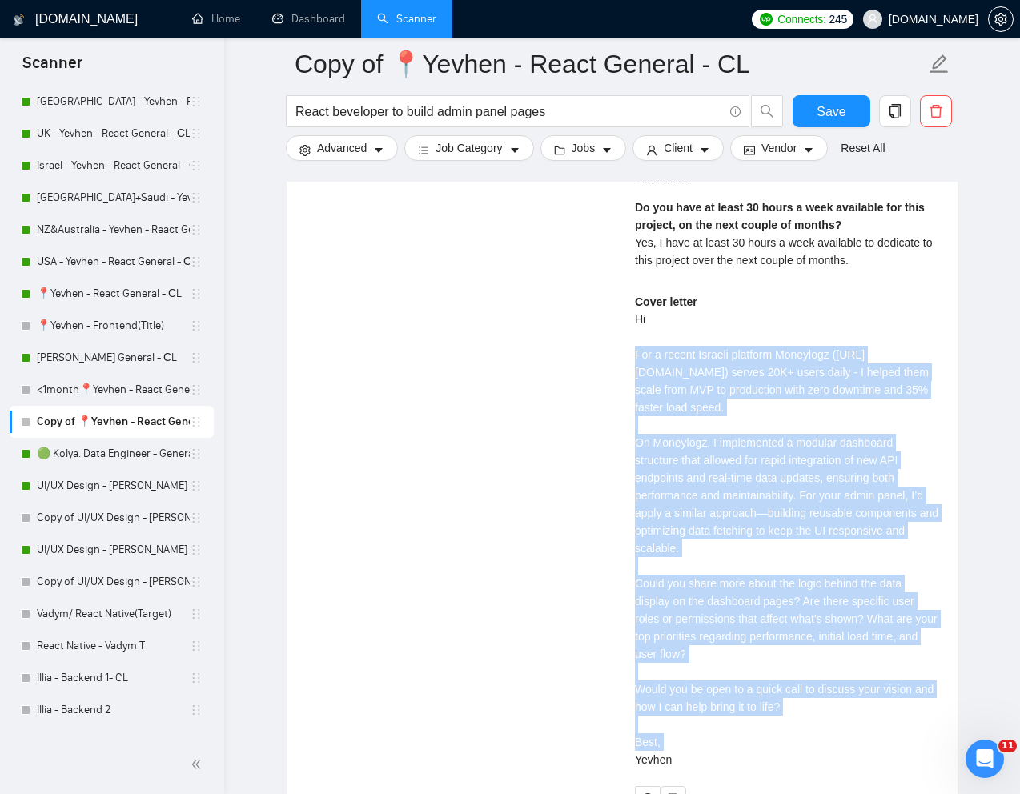
drag, startPoint x: 632, startPoint y: 395, endPoint x: 829, endPoint y: 744, distance: 400.4
click at [829, 744] on div "[PERSON_NAME] ⚡️Boosted Front End Developer | React Developer | ReactJS | Next.…" at bounding box center [786, 352] width 329 height 920
copy div "For a recent Israeli platform Moneylogz ([URL][DOMAIN_NAME]) serves 20K+ users …"
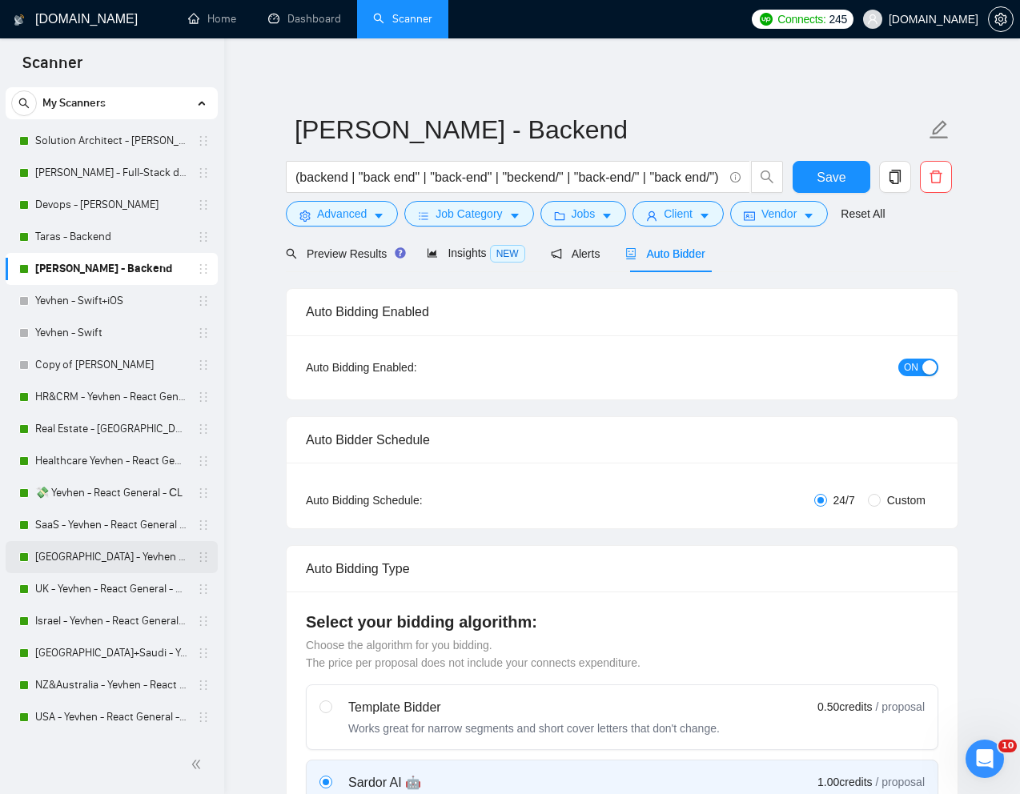
scroll to position [53, 0]
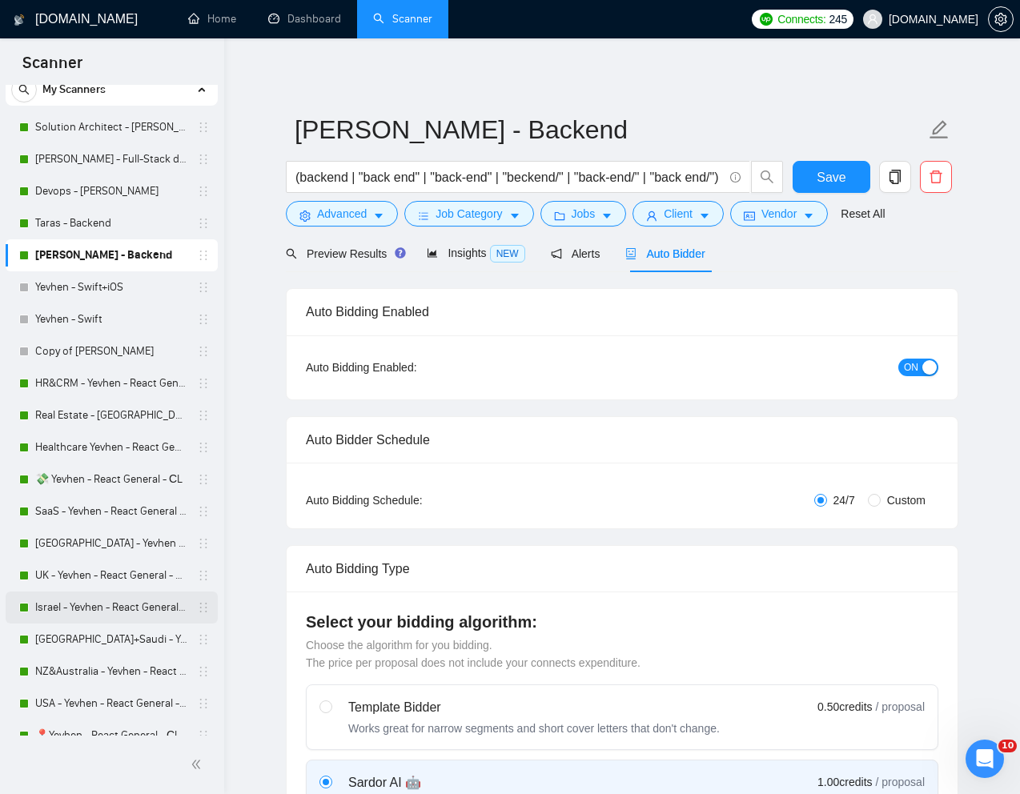
click at [88, 604] on link "Israel - Yevhen - React General - СL" at bounding box center [111, 608] width 152 height 32
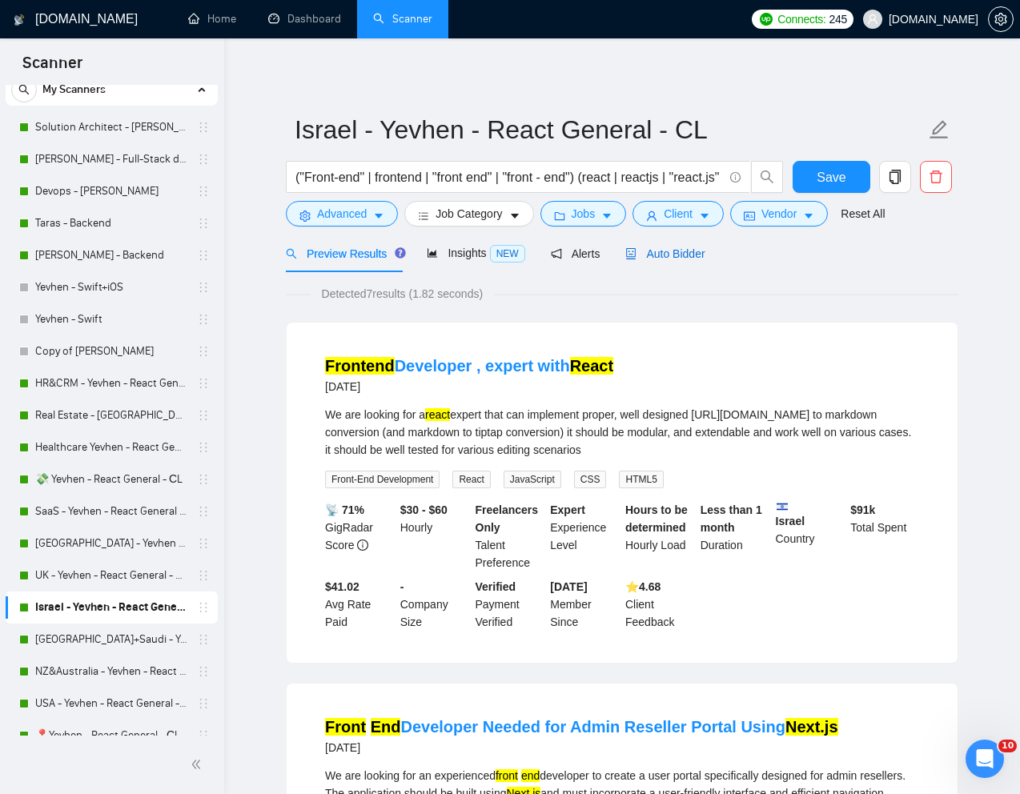
click at [684, 256] on span "Auto Bidder" at bounding box center [664, 253] width 79 height 13
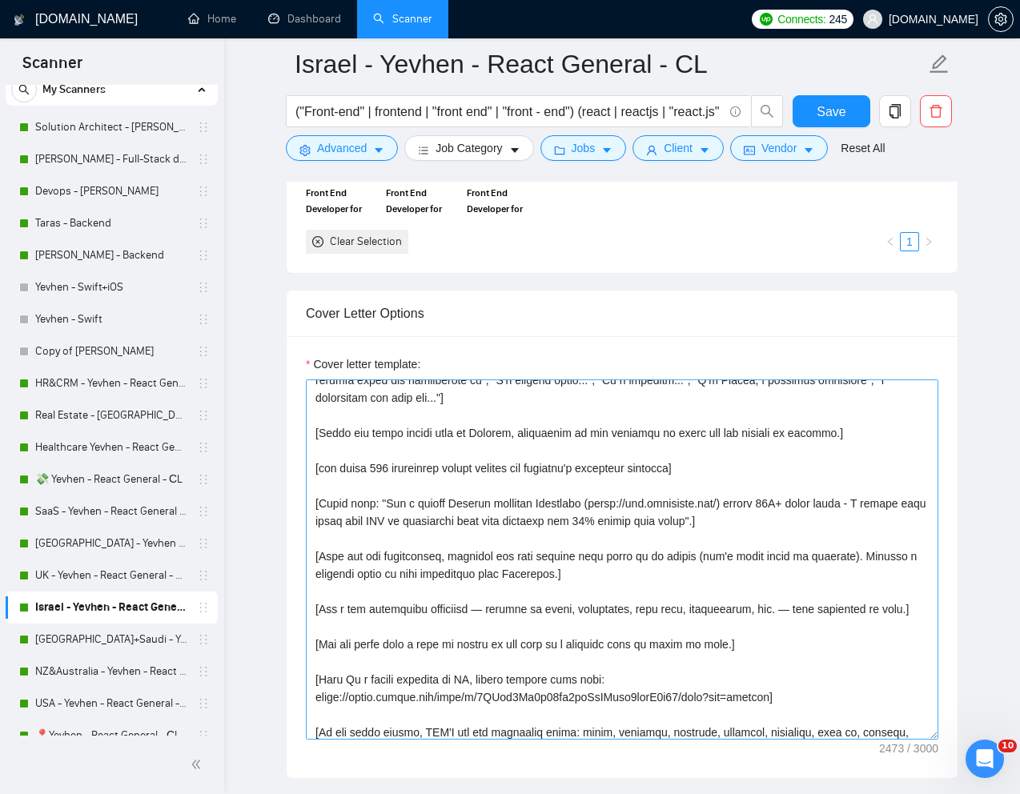
scroll to position [278, 0]
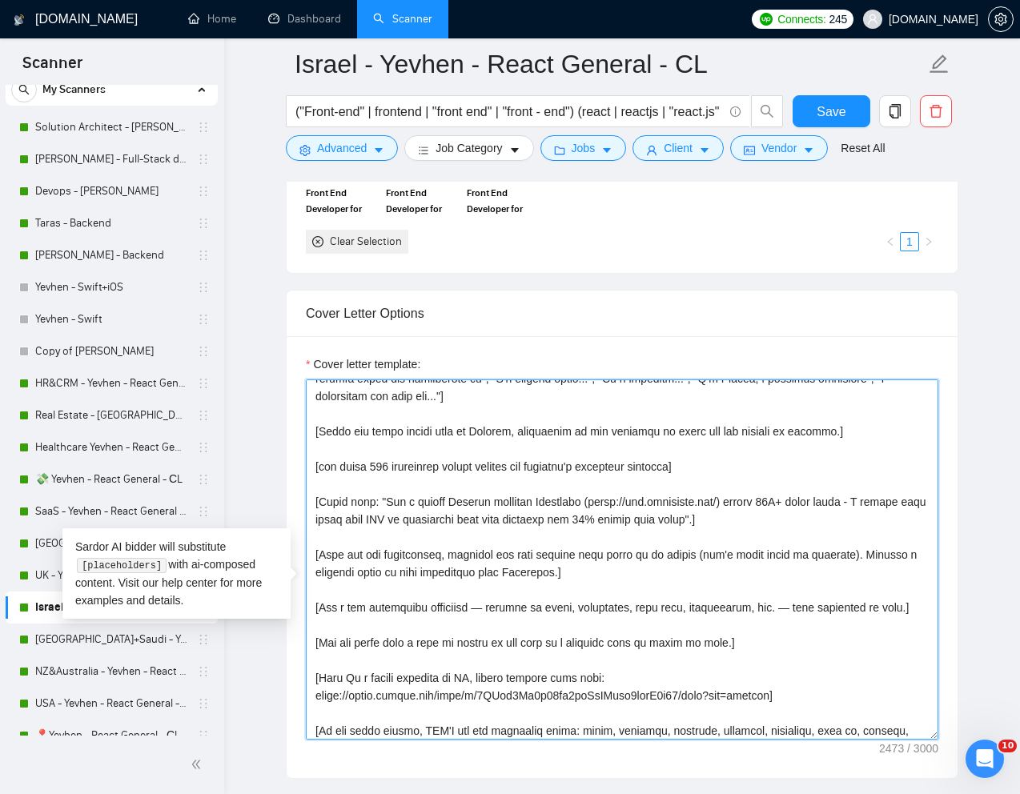
drag, startPoint x: 741, startPoint y: 531, endPoint x: 590, endPoint y: 529, distance: 151.3
click at [590, 529] on textarea "Cover letter template:" at bounding box center [622, 559] width 632 height 360
drag, startPoint x: 380, startPoint y: 529, endPoint x: 745, endPoint y: 667, distance: 389.4
click at [745, 667] on textarea "Cover letter template:" at bounding box center [622, 559] width 632 height 360
click at [494, 575] on textarea "Cover letter template:" at bounding box center [622, 559] width 632 height 360
